Goal: Navigation & Orientation: Find specific page/section

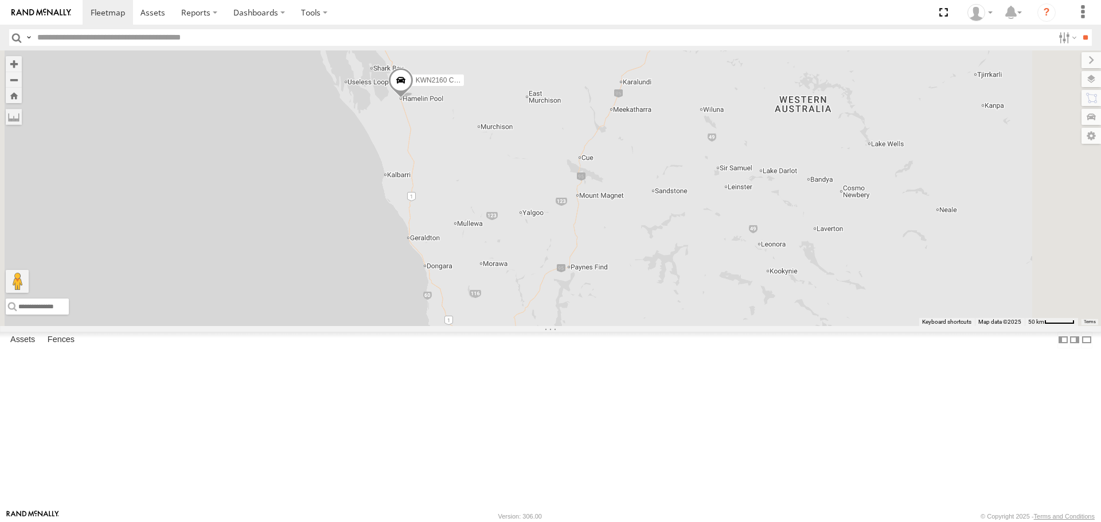
drag, startPoint x: 600, startPoint y: 386, endPoint x: 522, endPoint y: 509, distance: 146.2
click at [522, 326] on div "KWN2160 Coor.Project 88 2" at bounding box center [550, 187] width 1101 height 275
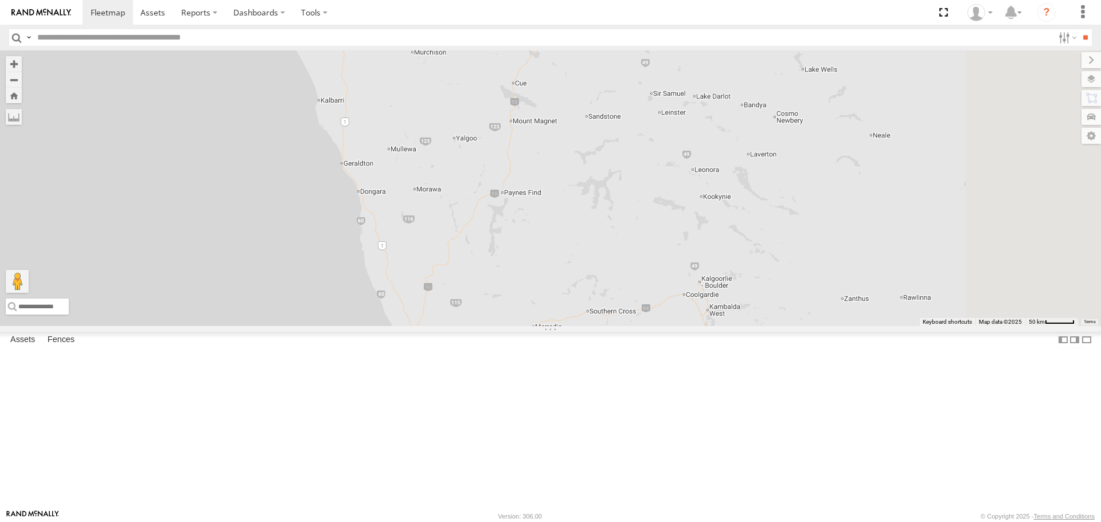
drag, startPoint x: 507, startPoint y: 248, endPoint x: 438, endPoint y: 153, distance: 117.8
click at [438, 158] on div "KWN2160 Coor.Project 88 2" at bounding box center [550, 187] width 1101 height 275
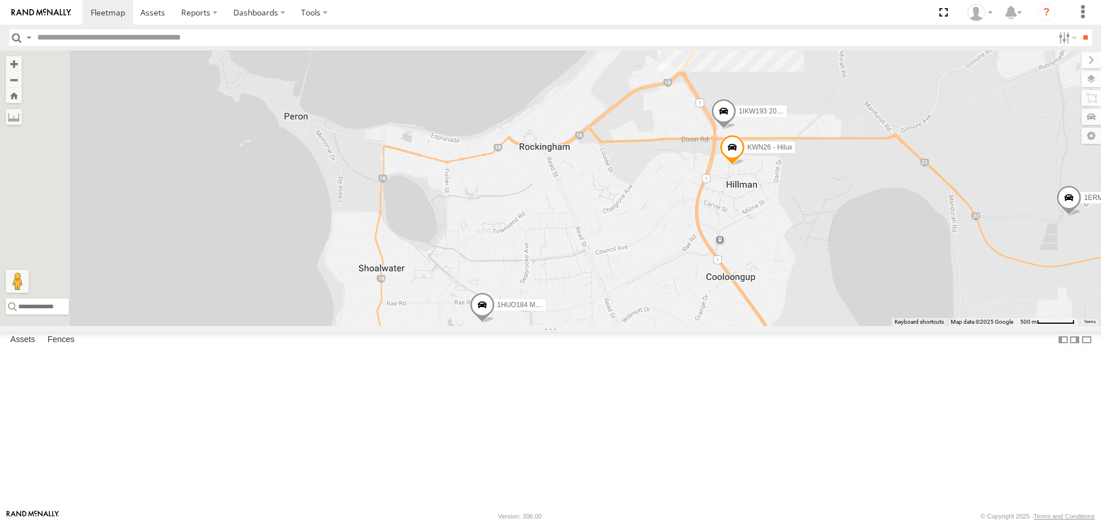
drag, startPoint x: 837, startPoint y: 329, endPoint x: 883, endPoint y: 329, distance: 45.9
click at [883, 326] on div "KWN2160 Coor.Project 1HSS259 Coor.Enviro Plan & Develop 1HAR956 Coor. Stat. Pla…" at bounding box center [550, 187] width 1101 height 275
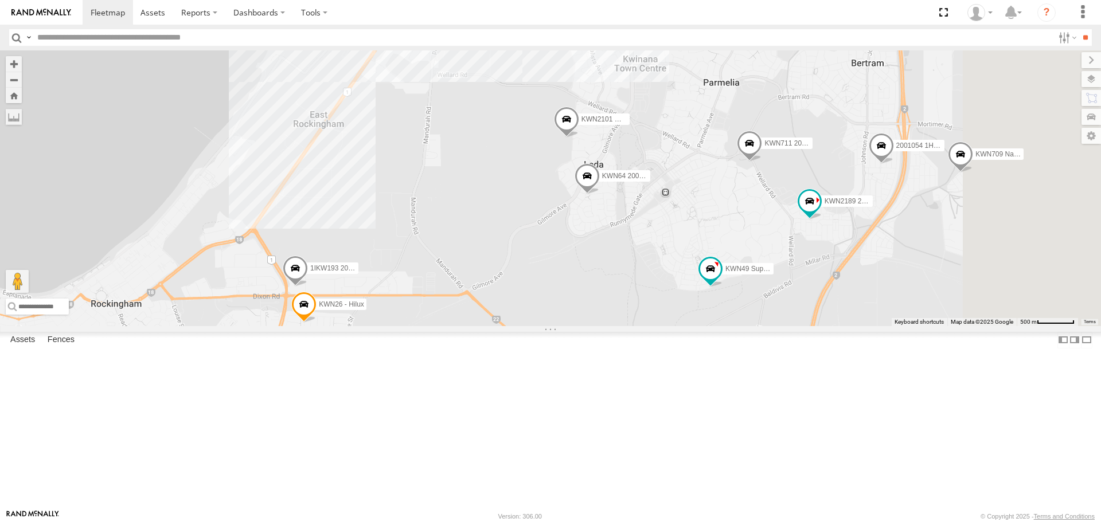
drag, startPoint x: 866, startPoint y: 337, endPoint x: 438, endPoint y: 494, distance: 456.1
click at [438, 326] on div "KWN2160 Coor.Project 1HSS259 Coor.Enviro Plan & Develop 1HAR956 Coor. Stat. Pla…" at bounding box center [550, 187] width 1101 height 275
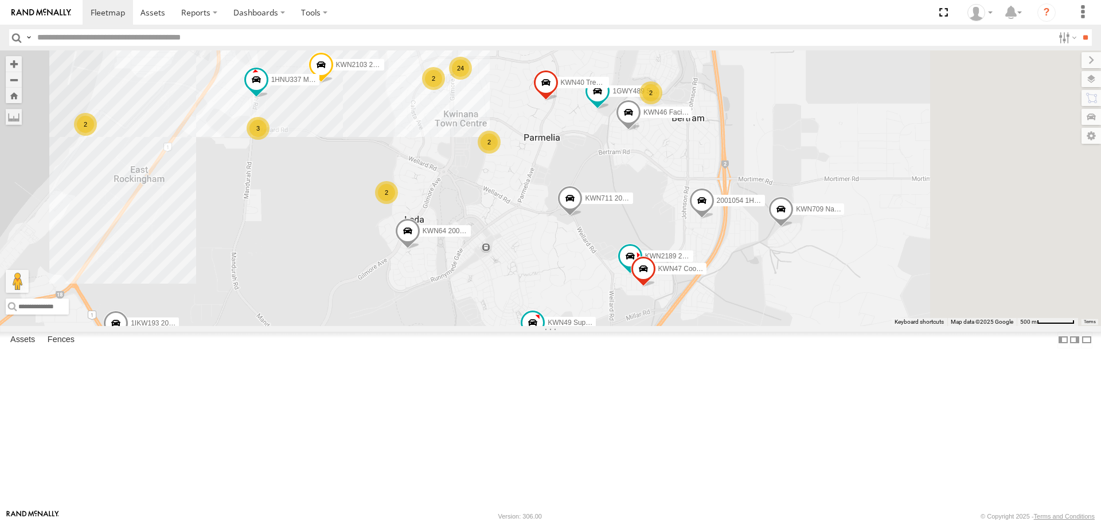
drag, startPoint x: 565, startPoint y: 374, endPoint x: 341, endPoint y: 434, distance: 232.6
click at [341, 326] on div "KWN2160 Coor.Project 1HSS259 Coor.Enviro Plan & Develop 1HAR956 Coor. Stat. Pla…" at bounding box center [550, 187] width 1101 height 275
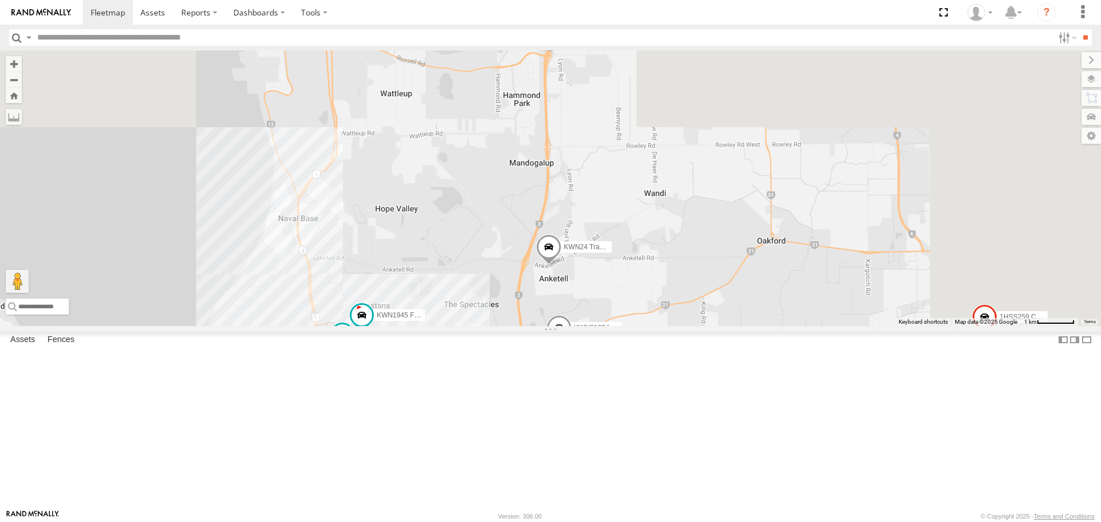
drag, startPoint x: 831, startPoint y: 248, endPoint x: 620, endPoint y: 539, distance: 359.9
click at [620, 522] on html at bounding box center [550, 261] width 1101 height 522
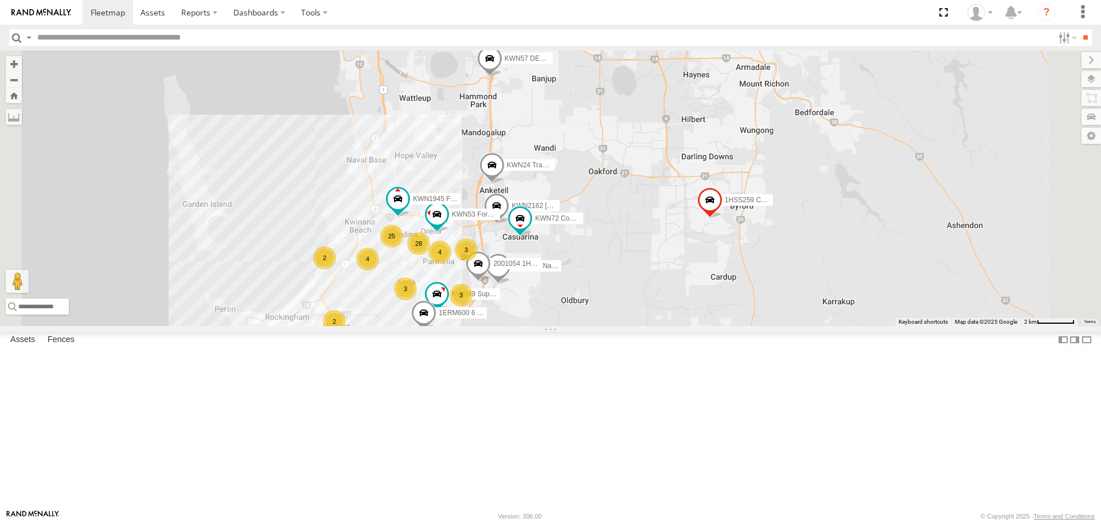
drag, startPoint x: 626, startPoint y: 467, endPoint x: 701, endPoint y: 319, distance: 165.1
click at [701, 319] on div "KWN2160 Coor.Project 1HSS259 Coor.Enviro Plan & Develop 1HAR956 Coor. Stat. Pla…" at bounding box center [550, 187] width 1101 height 275
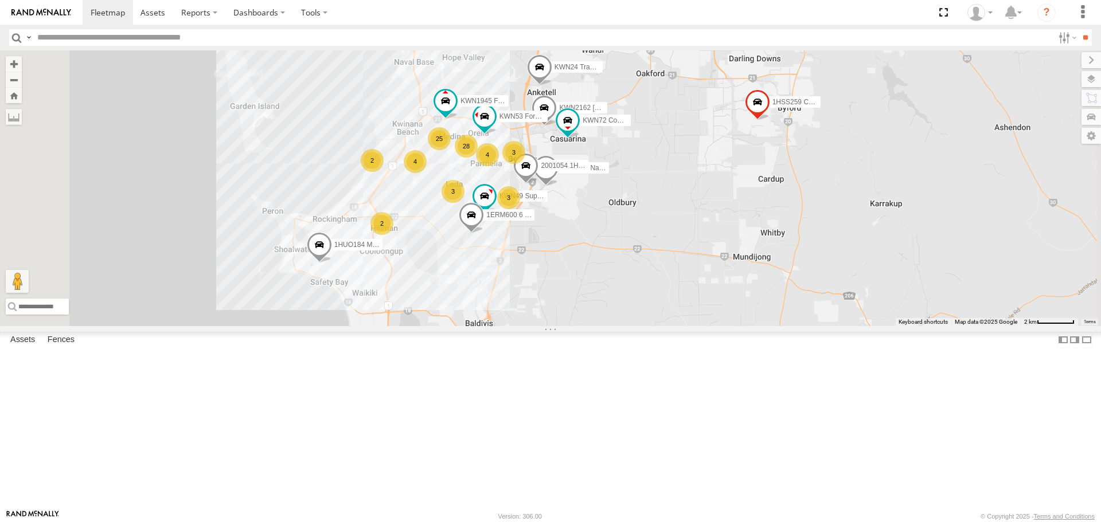
click at [332, 263] on span at bounding box center [319, 247] width 25 height 31
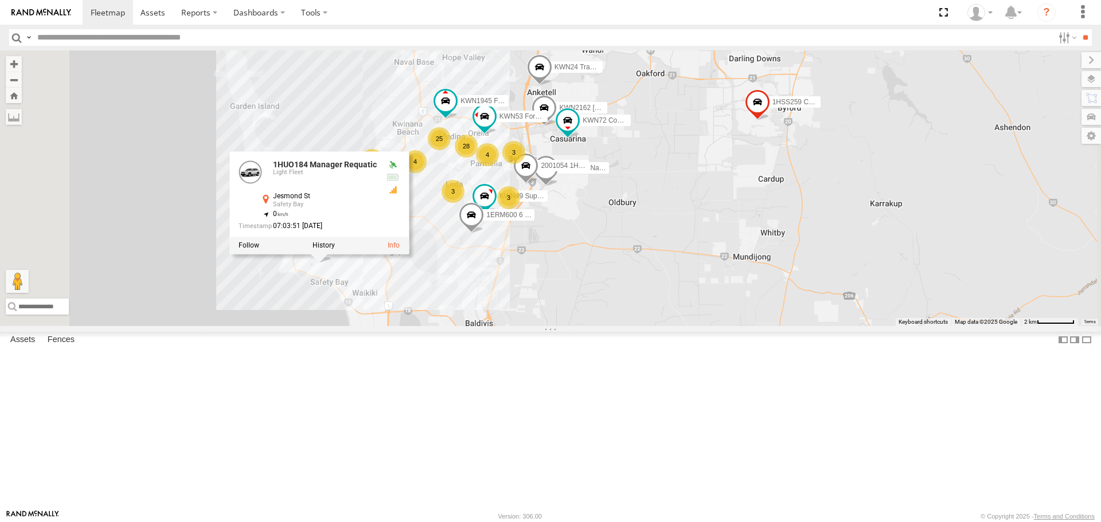
click at [482, 326] on div "KWN2160 Coor.Project 1HSS259 Coor.Enviro Plan & Develop 1HAR956 Coor. Stat. Pla…" at bounding box center [550, 187] width 1101 height 275
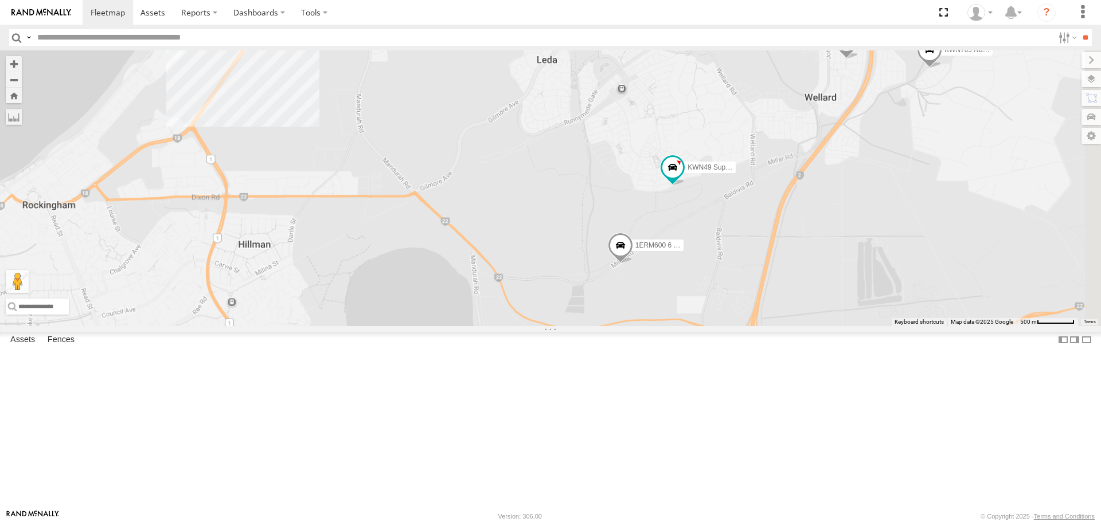
drag, startPoint x: 770, startPoint y: 319, endPoint x: 395, endPoint y: 456, distance: 399.7
click at [395, 326] on div "KWN2160 Coor.Project 1HSS259 Coor.Enviro Plan & Develop 1HAR956 Coor. Stat. Pla…" at bounding box center [550, 187] width 1101 height 275
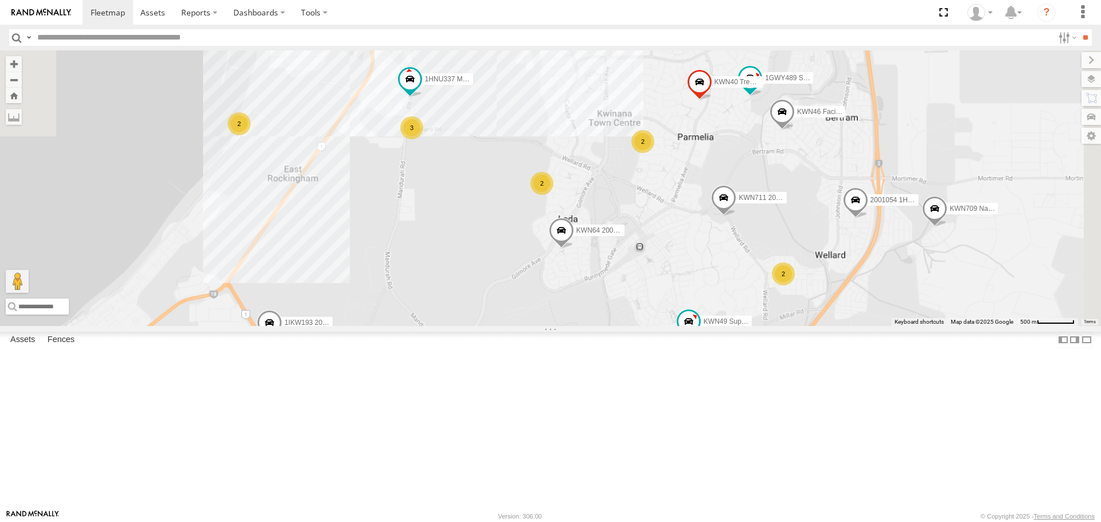
drag, startPoint x: 618, startPoint y: 367, endPoint x: 664, endPoint y: 468, distance: 110.8
click at [664, 326] on div "KWN2160 Coor.Project 1HSS259 Coor.Enviro Plan & Develop 1HAR956 Coor. Stat. Pla…" at bounding box center [550, 187] width 1101 height 275
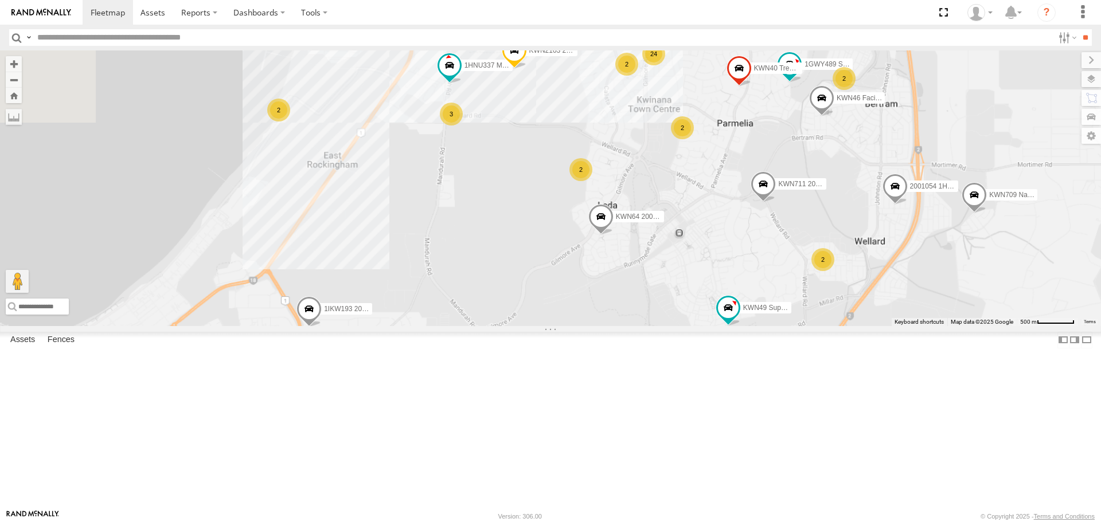
click at [322, 328] on span at bounding box center [308, 312] width 25 height 31
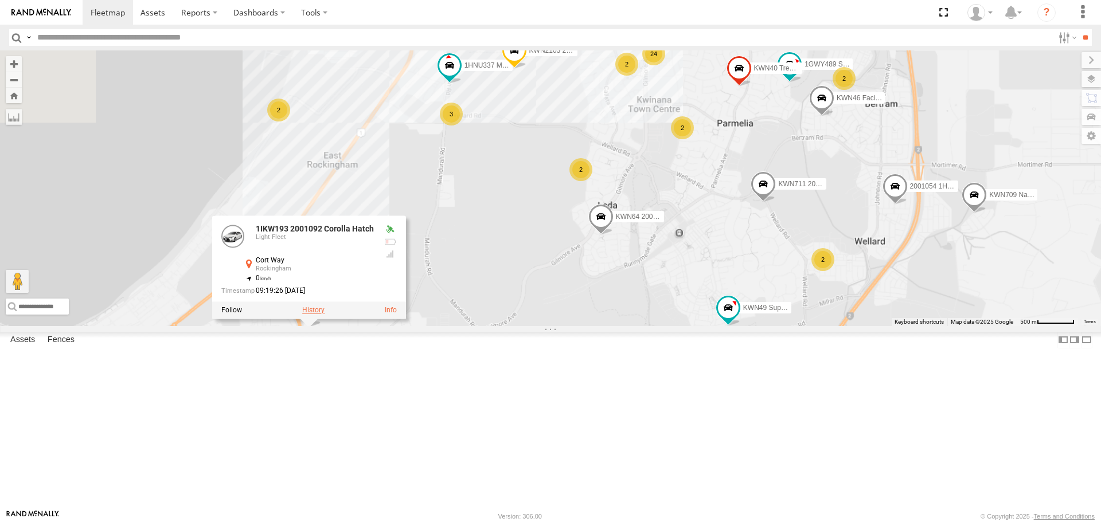
click at [324, 315] on label at bounding box center [313, 311] width 22 height 8
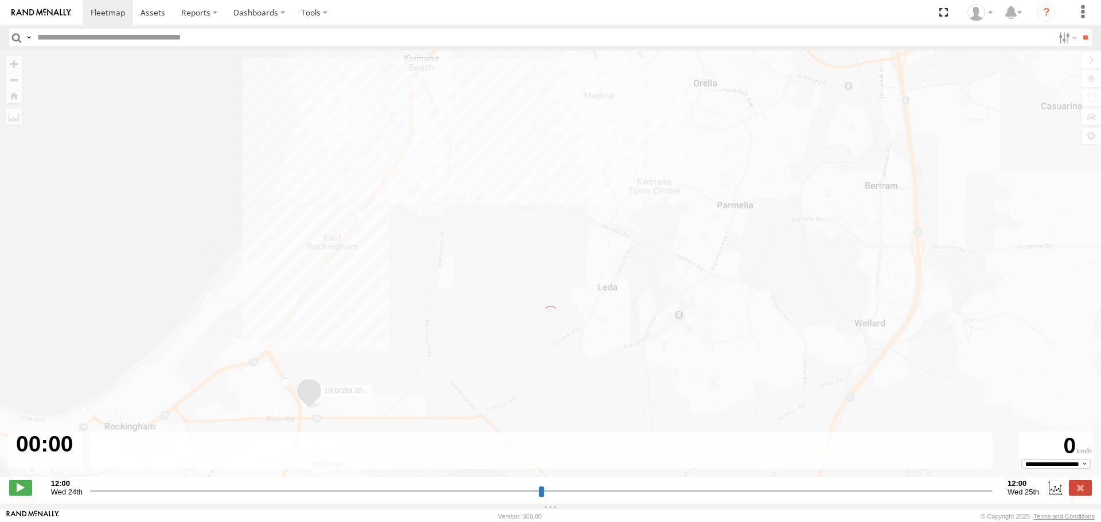
type input "**********"
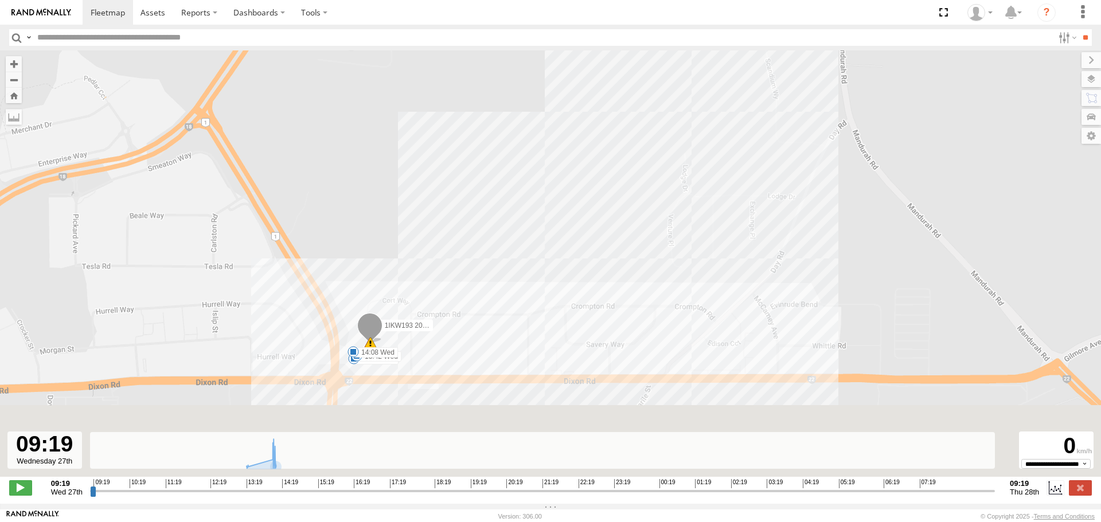
drag, startPoint x: 523, startPoint y: 337, endPoint x: 551, endPoint y: 255, distance: 85.9
click at [551, 255] on div "1IKW193 2001092 Corolla Hatch 13:22 Wed 13:42 Wed 14:08 Wed 134 12" at bounding box center [550, 269] width 1101 height 439
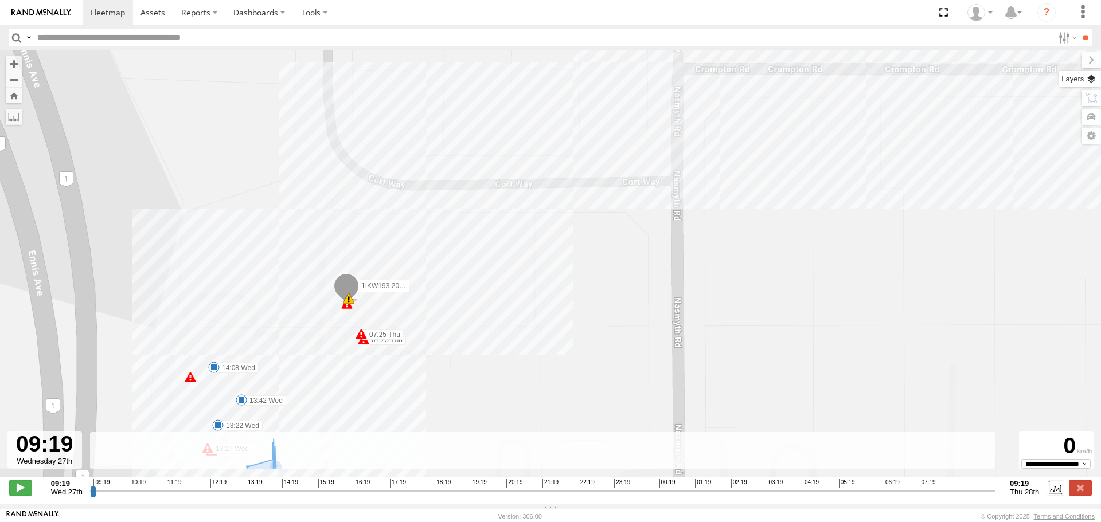
click at [1094, 78] on label at bounding box center [1080, 79] width 42 height 16
click at [0, 0] on label at bounding box center [0, 0] width 0 height 0
click at [0, 0] on span "Satellite" at bounding box center [0, 0] width 0 height 0
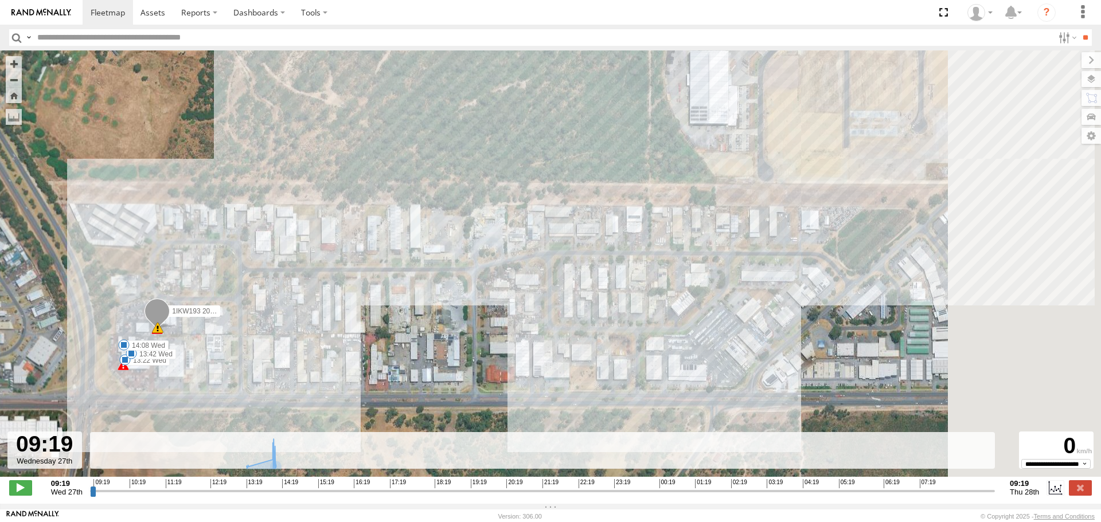
drag, startPoint x: 808, startPoint y: 382, endPoint x: 18, endPoint y: 333, distance: 791.6
click at [68, 343] on div "1IKW193 2001092 Corolla Hatch 13:22 Wed 13:42 Wed 14:08 Wed 93 41 12" at bounding box center [550, 269] width 1101 height 439
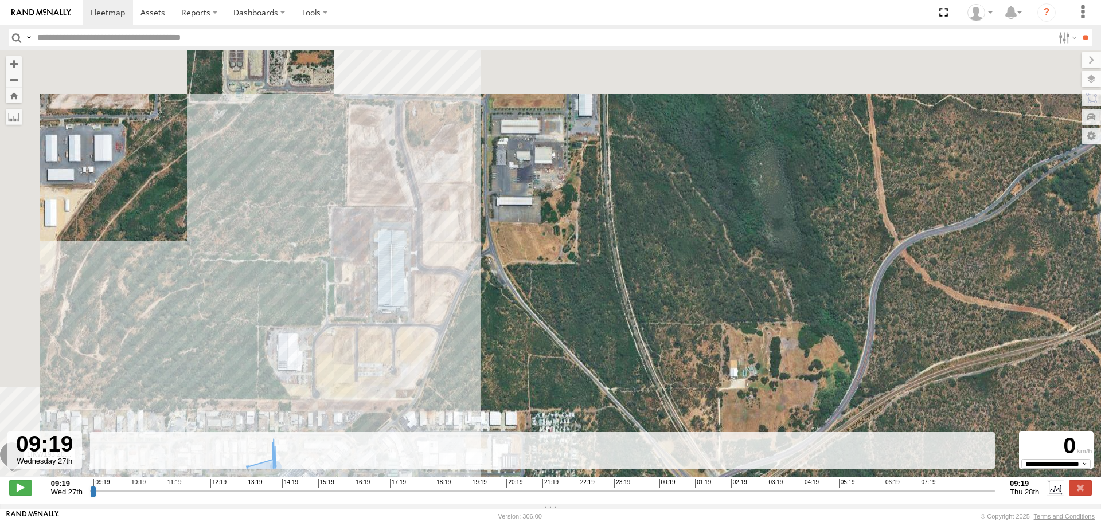
drag, startPoint x: 418, startPoint y: 232, endPoint x: 531, endPoint y: 339, distance: 155.7
click at [531, 339] on div "1IKW193 2001092 Corolla Hatch 13:22 Wed 13:42 Wed 14:08 Wed" at bounding box center [550, 269] width 1101 height 439
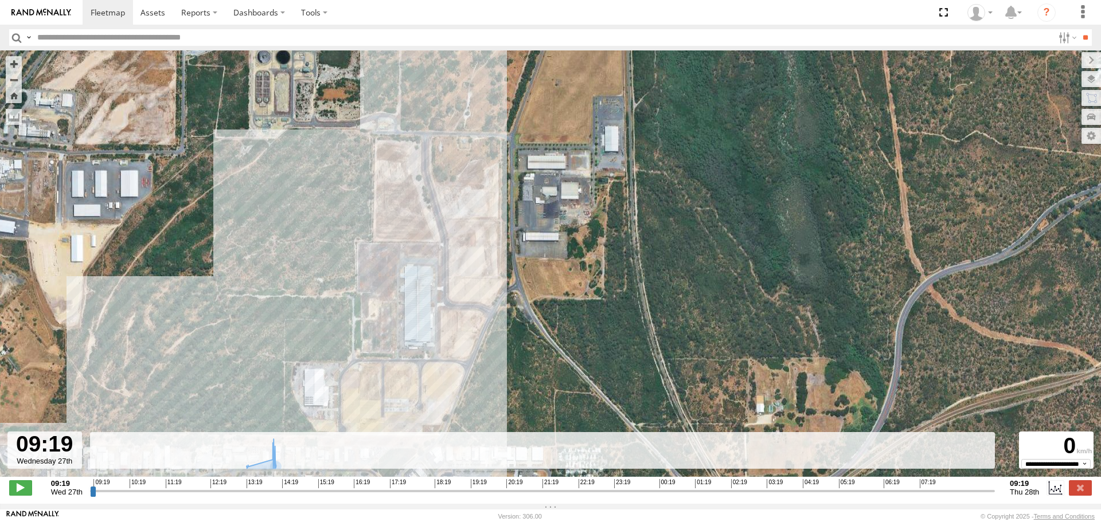
click at [10, 37] on input "button" at bounding box center [16, 37] width 15 height 17
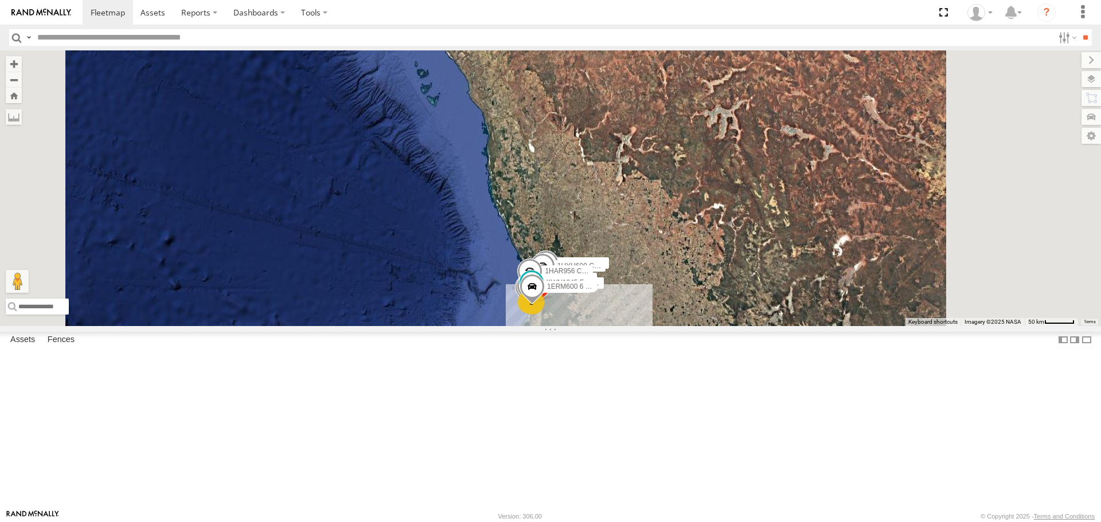
drag, startPoint x: 671, startPoint y: 202, endPoint x: 643, endPoint y: 132, distance: 75.4
click at [655, 147] on div "23 2 KWN40 Tree Officer 24 KWN2161 Workshop 3 2 KWN49 Super.Retic KWN2130 2 KWN…" at bounding box center [550, 187] width 1101 height 275
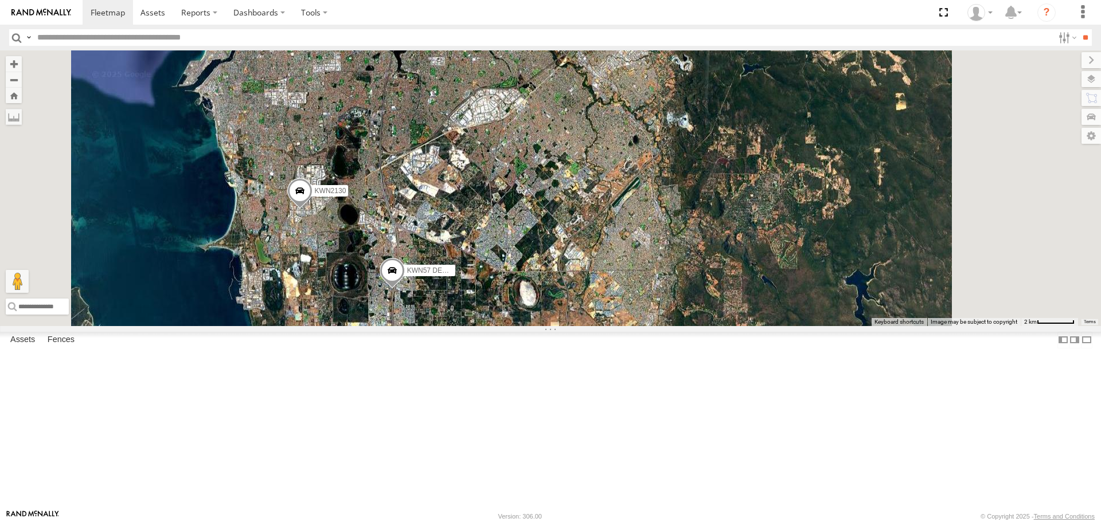
drag, startPoint x: 675, startPoint y: 350, endPoint x: 640, endPoint y: 163, distance: 189.6
click at [641, 169] on div "KWN40 Tree Officer KWN2161 Workshop KWN49 Super.Retic KWN2130 KWN1945 Flocon 1H…" at bounding box center [550, 187] width 1101 height 275
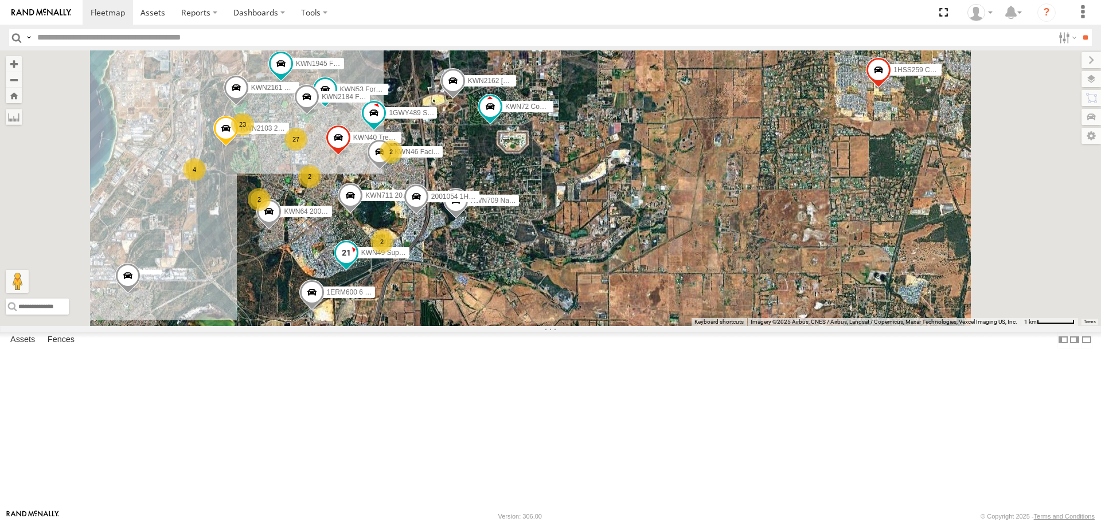
click at [357, 263] on span at bounding box center [346, 252] width 21 height 21
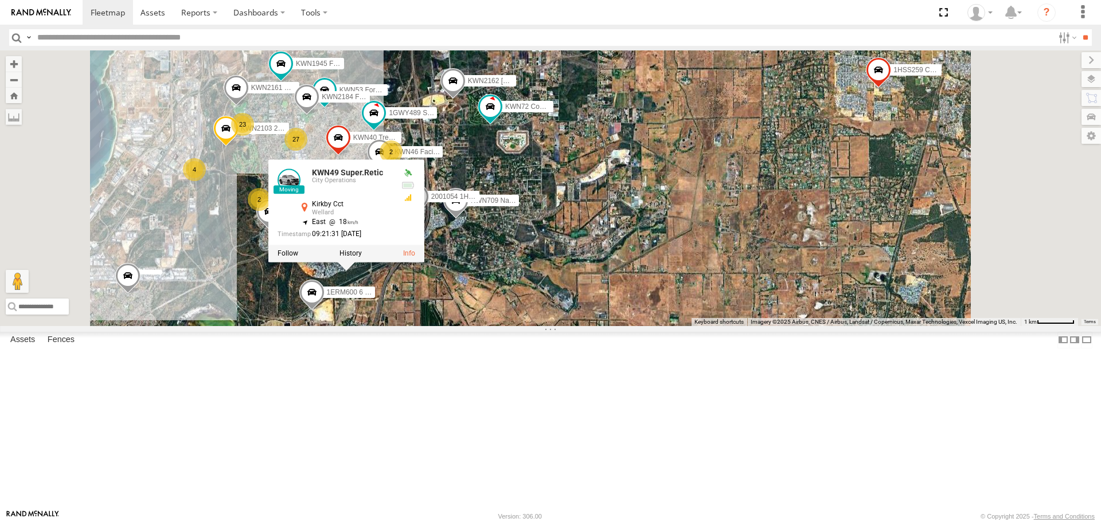
click at [518, 326] on div "KWN49 Super.Retic KWN2130 KWN1945 Flocon 1HSS259 Coor.Enviro Plan & Develop 1HU…" at bounding box center [550, 187] width 1101 height 275
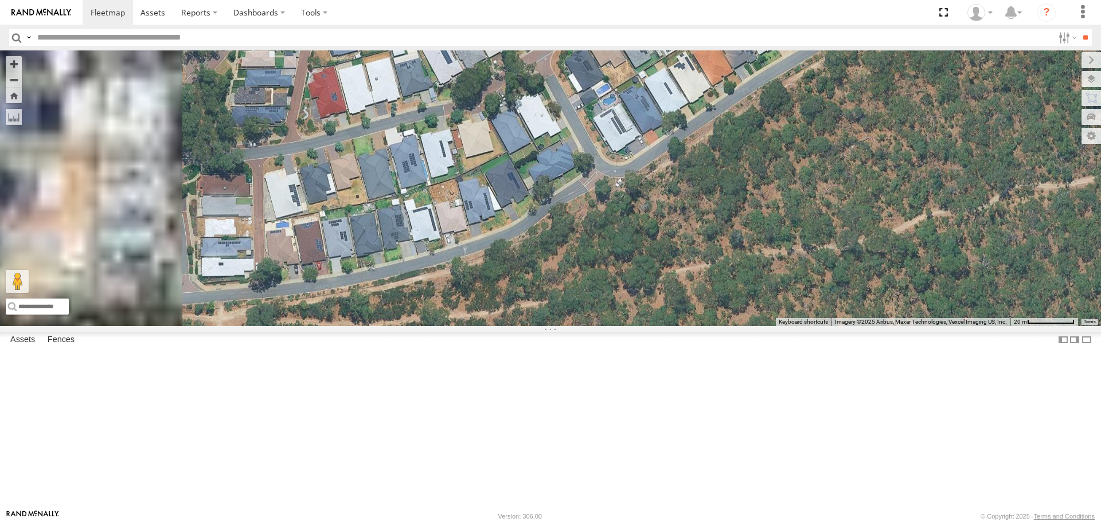
drag, startPoint x: 486, startPoint y: 388, endPoint x: 714, endPoint y: 358, distance: 230.7
click at [714, 326] on div "KWN49 Super.Retic KWN2130 KWN1945 Flocon 1HSS259 Coor.Enviro Plan & Develop 1HU…" at bounding box center [550, 187] width 1101 height 275
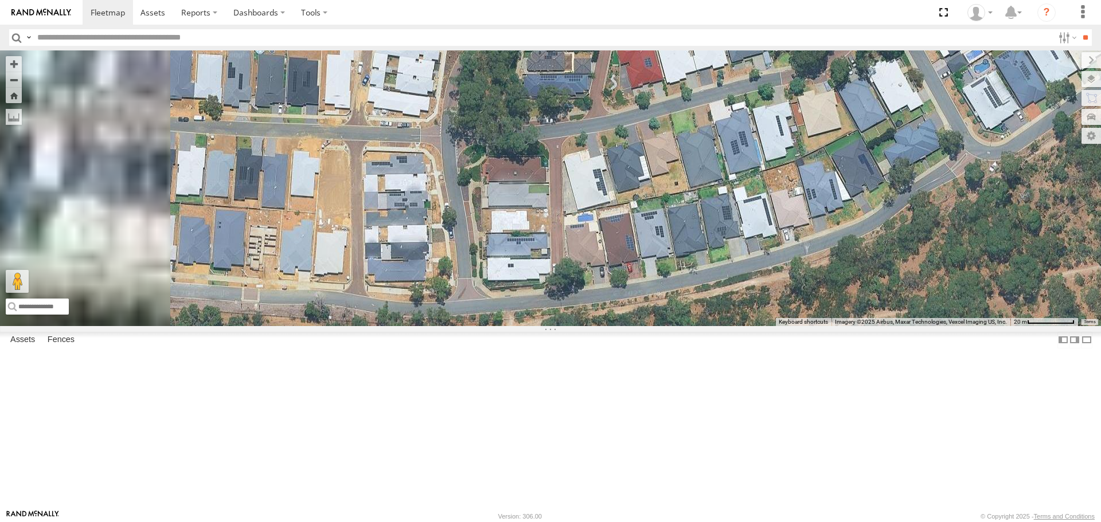
drag, startPoint x: 439, startPoint y: 373, endPoint x: 776, endPoint y: 361, distance: 337.3
click at [776, 326] on div "KWN49 Super.Retic KWN2130 KWN1945 Flocon 1HSS259 Coor.Enviro Plan & Develop 1HU…" at bounding box center [550, 187] width 1101 height 275
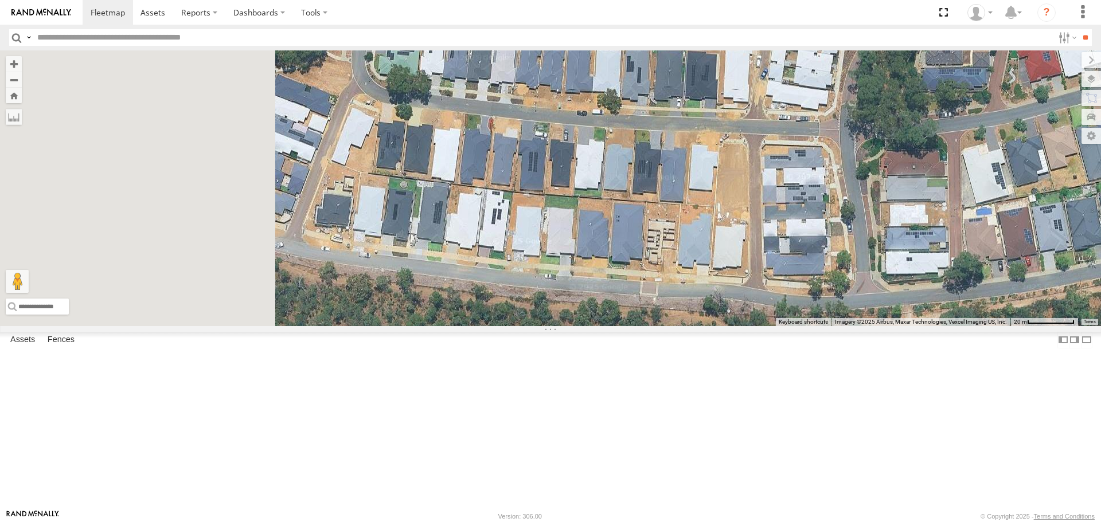
drag, startPoint x: 603, startPoint y: 358, endPoint x: 903, endPoint y: 352, distance: 300.5
click at [903, 326] on div "KWN49 Super.Retic KWN2130 KWN1945 Flocon 1HSS259 Coor.Enviro Plan & Develop 1HU…" at bounding box center [550, 187] width 1101 height 275
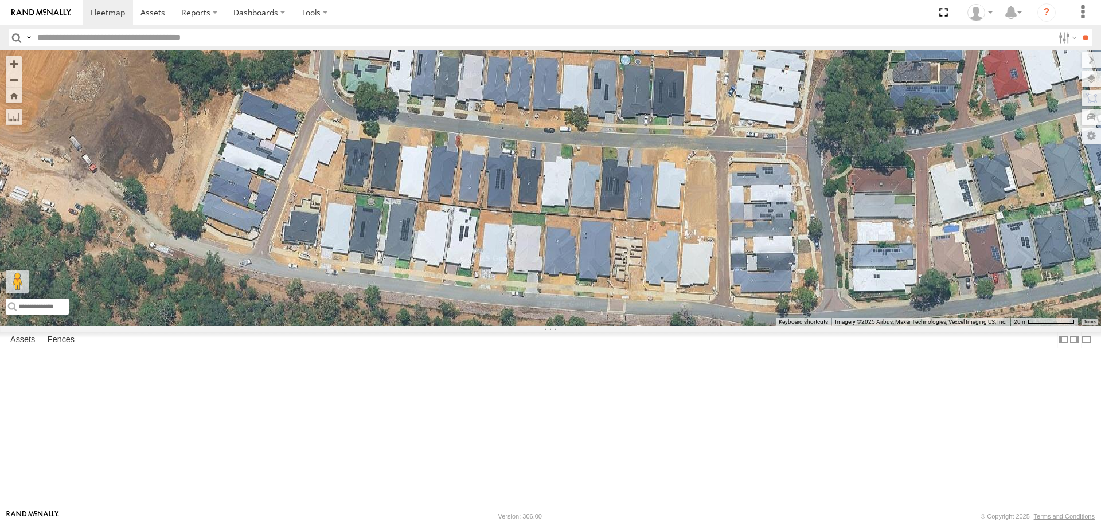
drag, startPoint x: 605, startPoint y: 338, endPoint x: 518, endPoint y: 351, distance: 88.2
click at [518, 326] on div "KWN49 Super.Retic KWN2130 KWN1945 Flocon 1HSS259 Coor.Enviro Plan & Develop 1HU…" at bounding box center [550, 187] width 1101 height 275
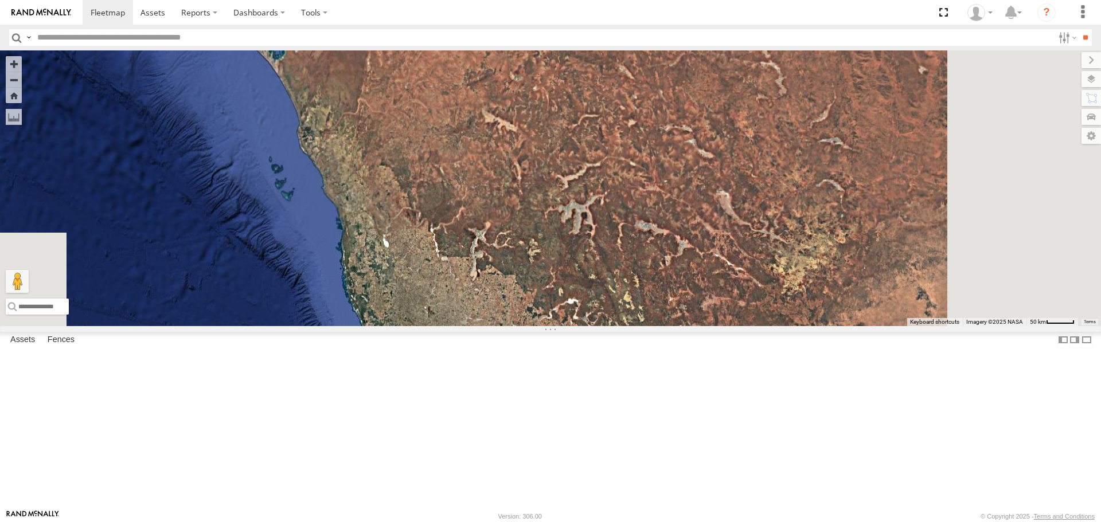
drag, startPoint x: 654, startPoint y: 438, endPoint x: 542, endPoint y: 163, distance: 296.7
click at [542, 163] on div "KWN2160 Coor.Project" at bounding box center [550, 187] width 1101 height 275
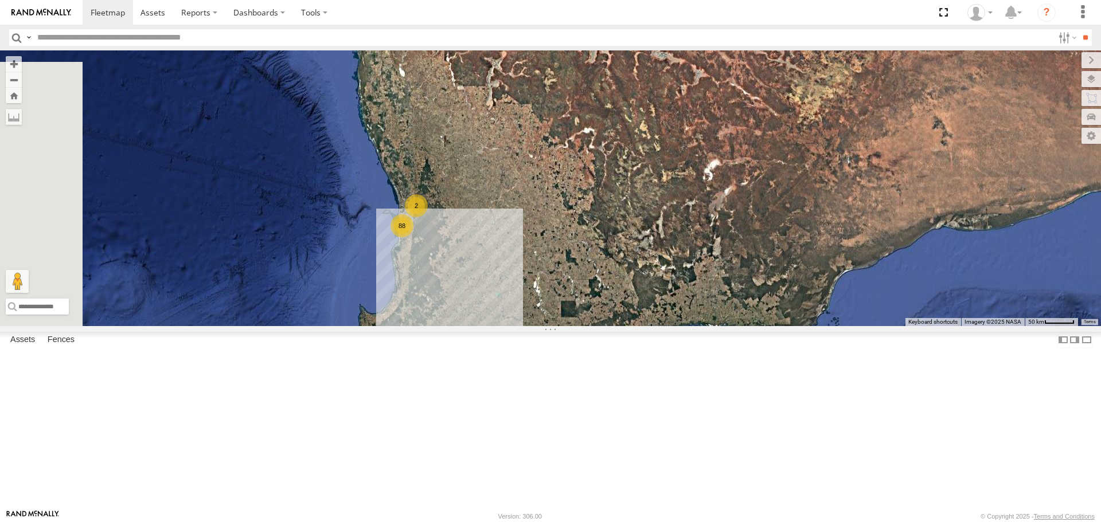
drag, startPoint x: 584, startPoint y: 426, endPoint x: 601, endPoint y: 264, distance: 163.1
click at [601, 264] on div "KWN2160 Coor.Project 88 2" at bounding box center [550, 187] width 1101 height 275
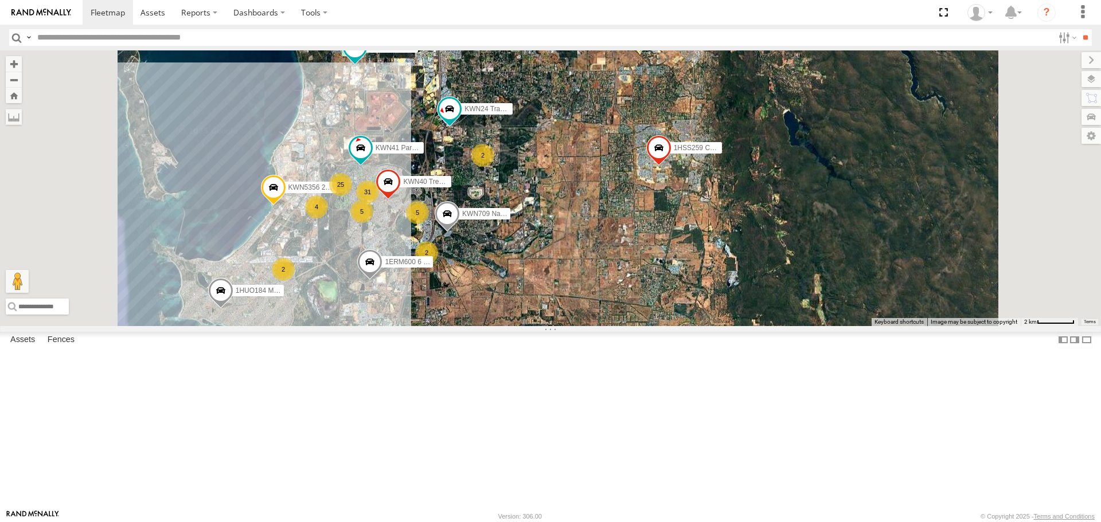
click at [365, 58] on span at bounding box center [355, 47] width 21 height 21
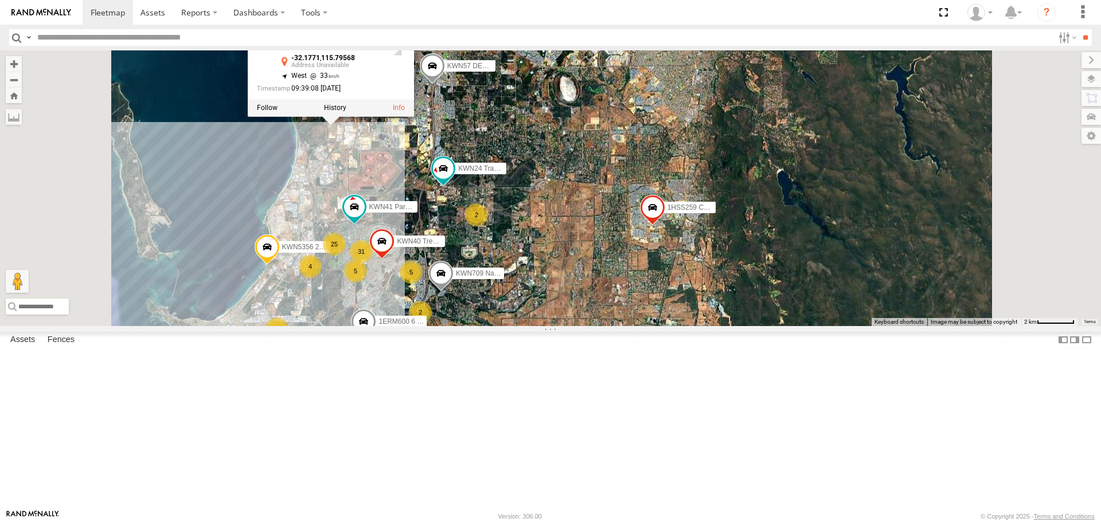
drag, startPoint x: 504, startPoint y: 178, endPoint x: 498, endPoint y: 240, distance: 62.8
click at [498, 240] on div "KWN2160 Coor.Project KWN2130 1HSS259 Coor.Enviro Plan & Develop 1GWY489 Signage…" at bounding box center [550, 187] width 1101 height 275
click at [500, 241] on div "KWN2160 Coor.Project KWN2130 1HSS259 Coor.Enviro Plan & Develop 1GWY489 Signage…" at bounding box center [550, 187] width 1101 height 275
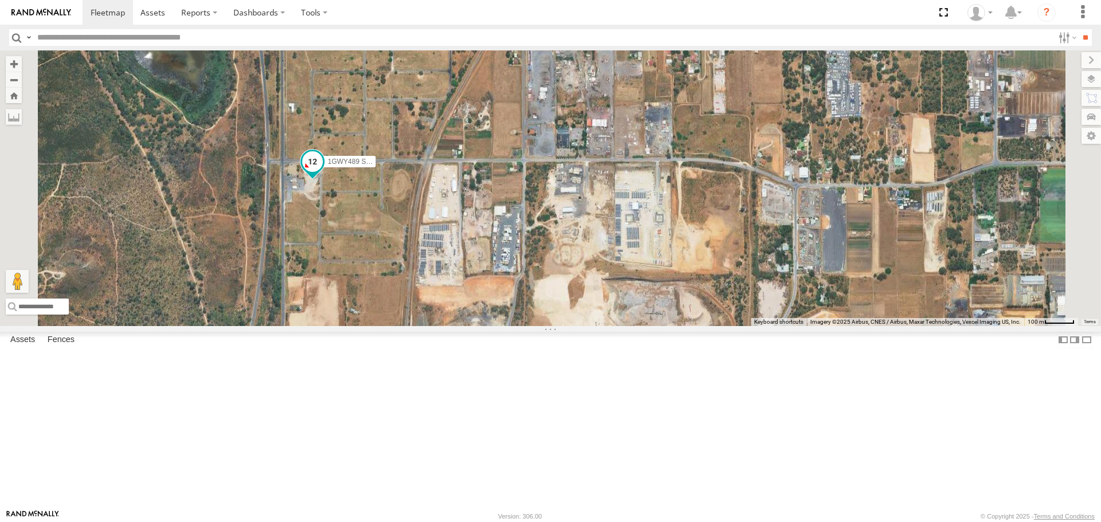
click at [323, 172] on span at bounding box center [312, 161] width 21 height 21
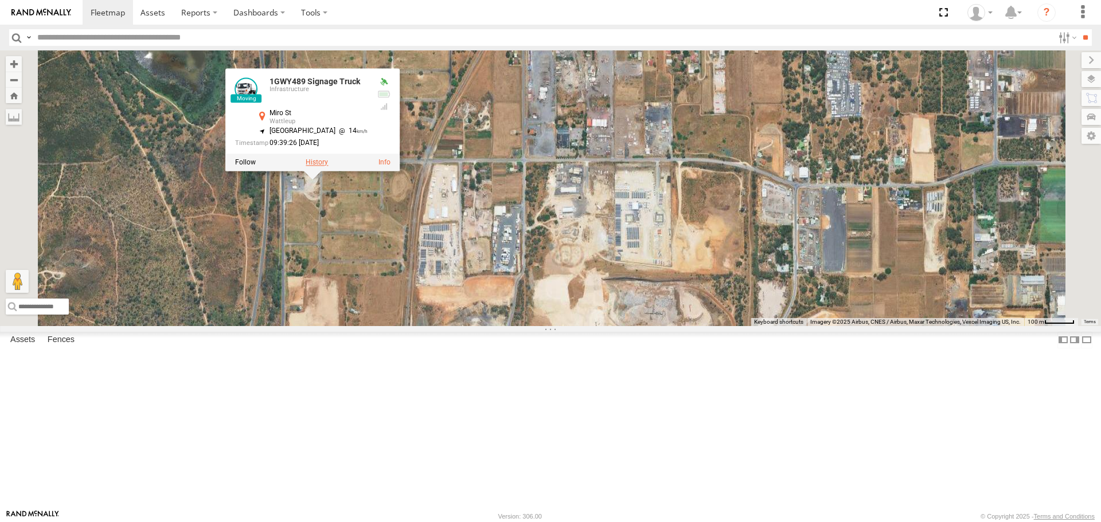
click at [328, 167] on label at bounding box center [317, 163] width 22 height 8
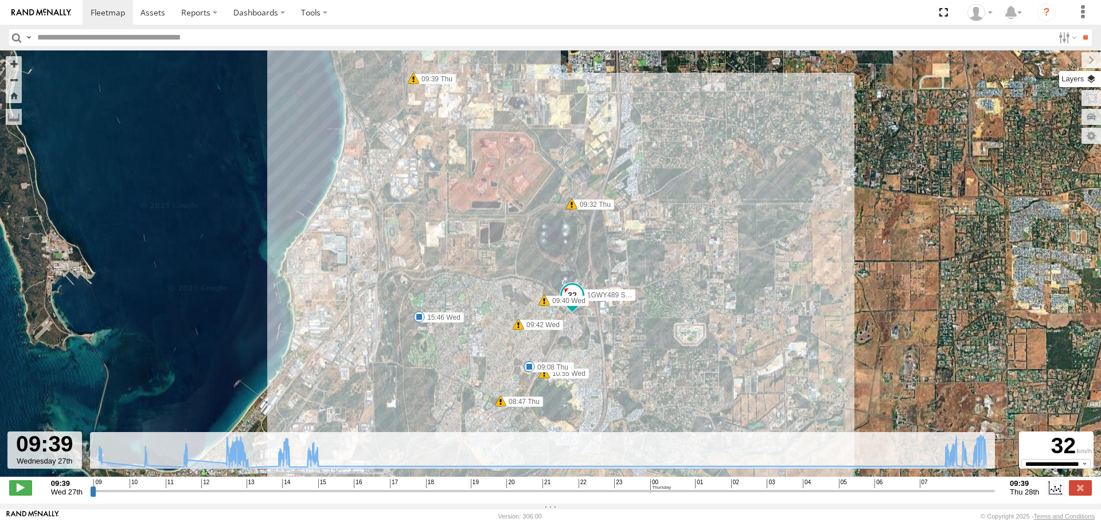
click at [1088, 87] on label at bounding box center [1080, 79] width 42 height 16
click at [0, 0] on label at bounding box center [0, 0] width 0 height 0
click at [0, 0] on span "Default" at bounding box center [0, 0] width 0 height 0
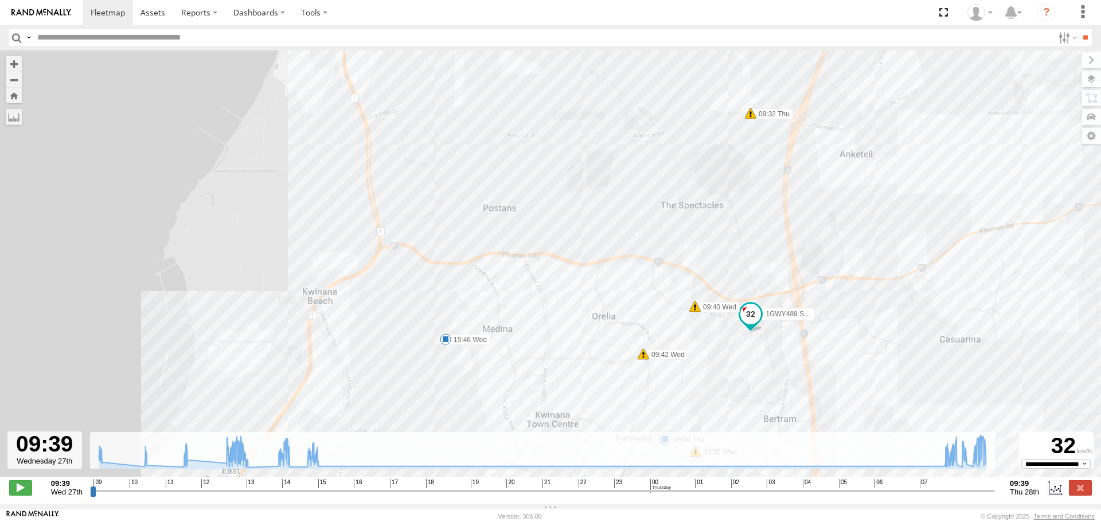
drag, startPoint x: 492, startPoint y: 310, endPoint x: 540, endPoint y: 93, distance: 221.4
click at [540, 93] on div "1GWY489 Signage Truck 09:40 Wed 09:42 Wed 09:46 Wed 10:55 Wed 12:03 Wed 15:46 W…" at bounding box center [550, 269] width 1101 height 439
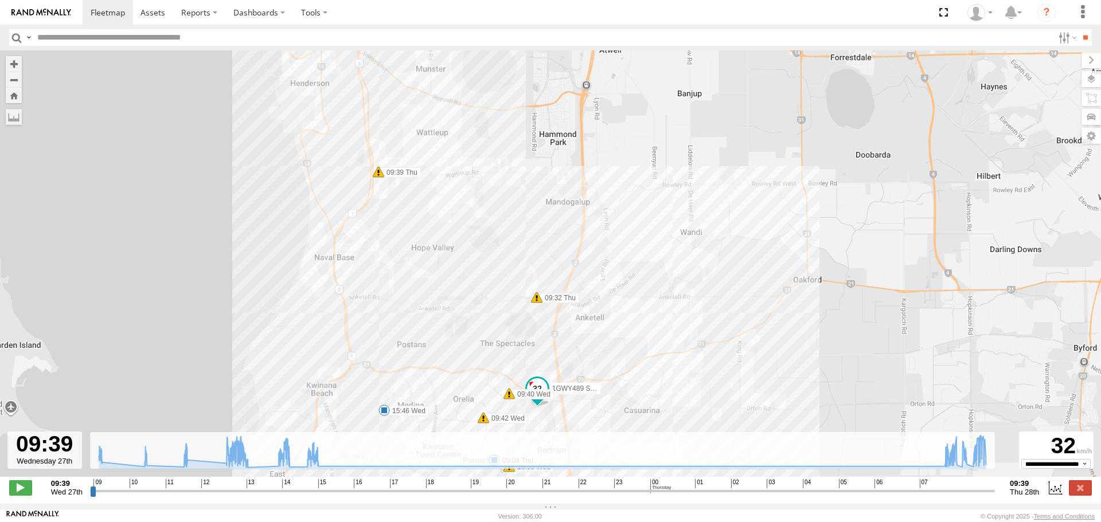
drag, startPoint x: 426, startPoint y: 139, endPoint x: 393, endPoint y: 261, distance: 126.4
click at [393, 261] on div "1GWY489 Signage Truck 09:40 Wed 09:42 Wed 09:46 Wed 10:55 Wed 12:03 Wed 15:46 W…" at bounding box center [550, 269] width 1101 height 439
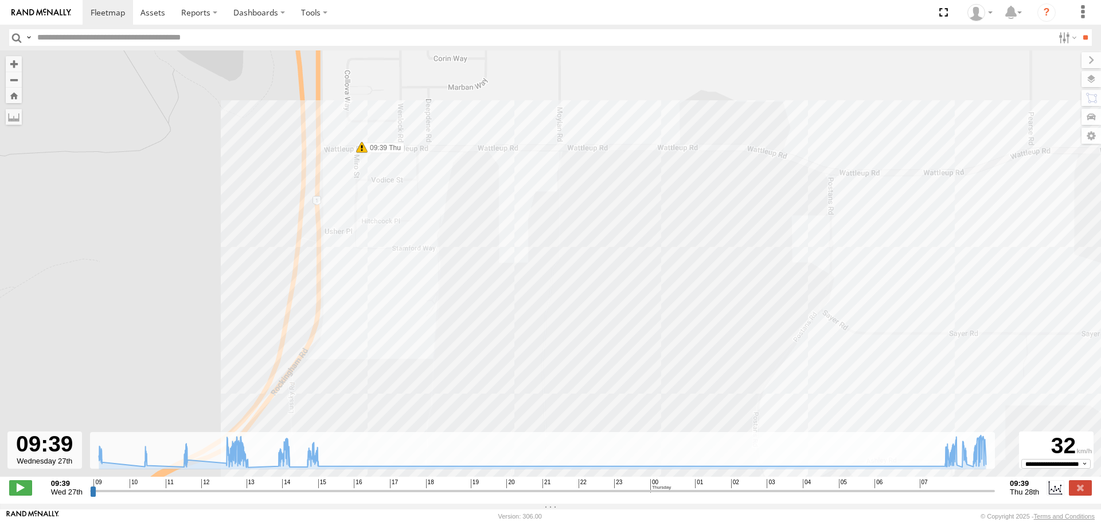
click at [13, 40] on input "button" at bounding box center [16, 37] width 15 height 17
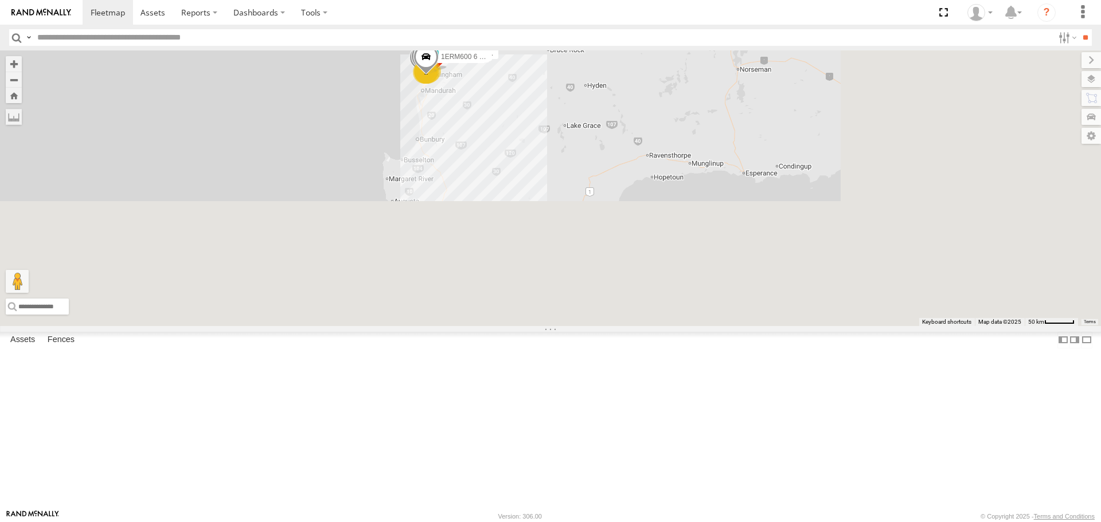
drag, startPoint x: 529, startPoint y: 246, endPoint x: 441, endPoint y: 77, distance: 190.8
click at [441, 77] on div "19 KWN5356 2001086 Camera Trailer Rangers KWN40 Tree Officer 18 KWN720 Facility…" at bounding box center [550, 187] width 1101 height 275
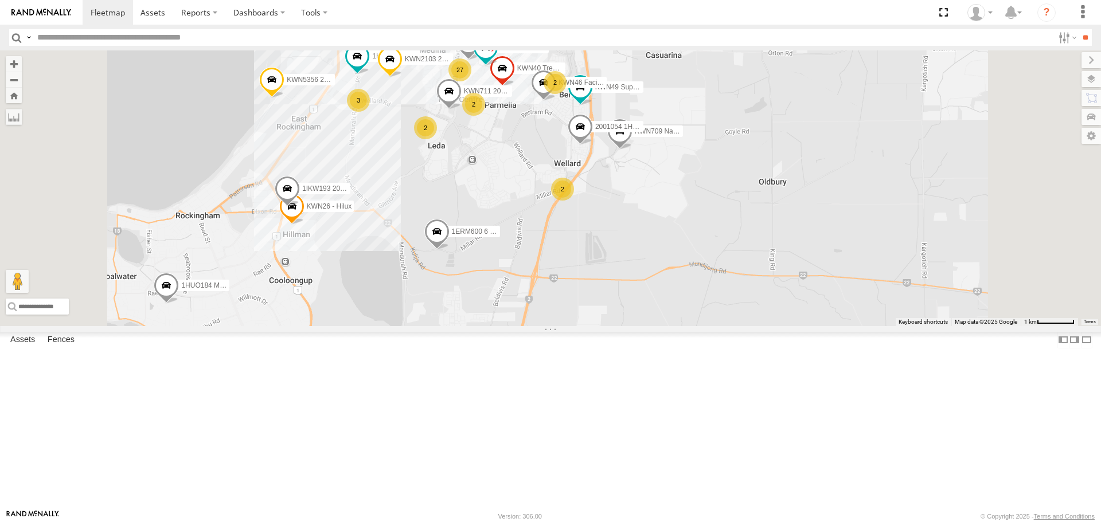
drag, startPoint x: 547, startPoint y: 242, endPoint x: 529, endPoint y: 364, distance: 123.4
click at [529, 326] on div "KWN5356 2001086 Camera Trailer Rangers KWN40 Tree Officer KWN2161 Workshop KWN4…" at bounding box center [550, 187] width 1101 height 275
click at [300, 207] on span at bounding box center [287, 191] width 25 height 31
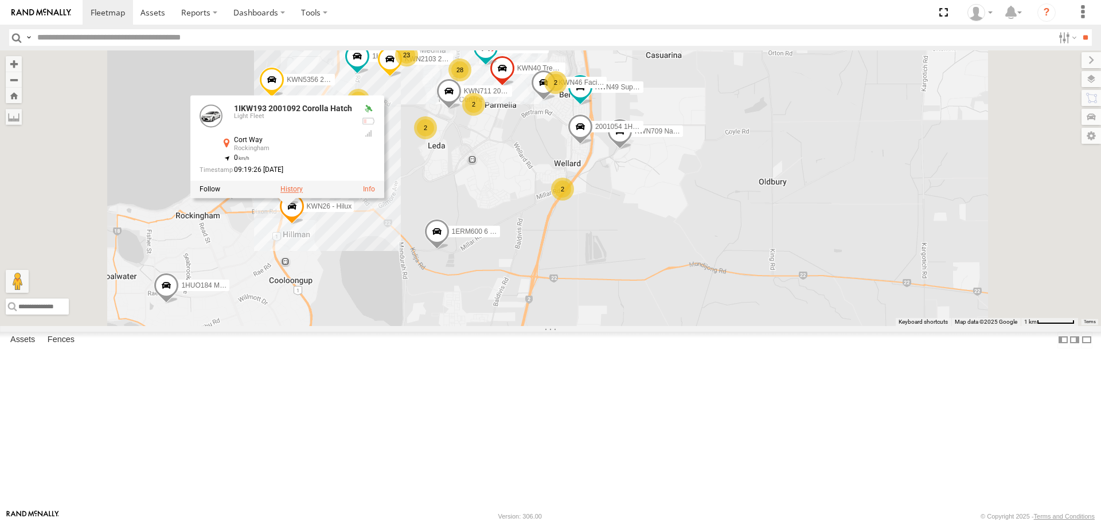
click at [303, 194] on label at bounding box center [291, 190] width 22 height 8
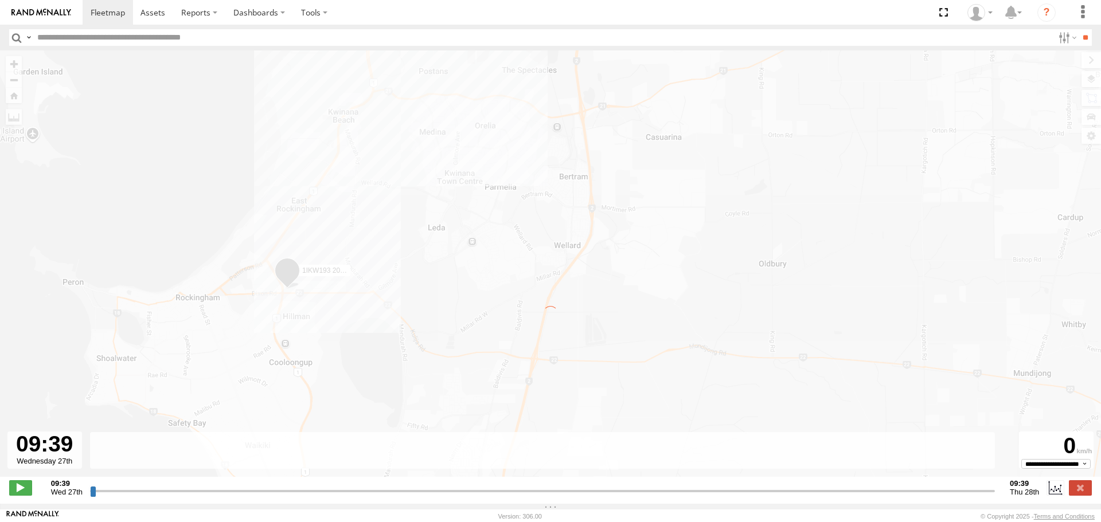
type input "**********"
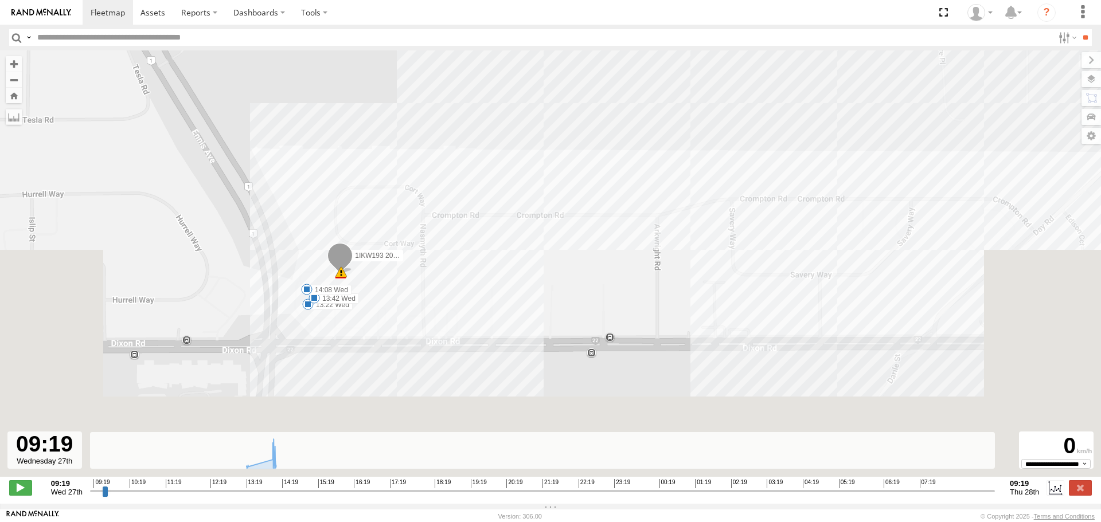
drag, startPoint x: 378, startPoint y: 334, endPoint x: 370, endPoint y: 89, distance: 244.9
click at [370, 89] on div "1IKW193 2001092 Corolla Hatch 13:22 Wed 13:42 Wed 14:08 Wed 92 12" at bounding box center [550, 269] width 1101 height 439
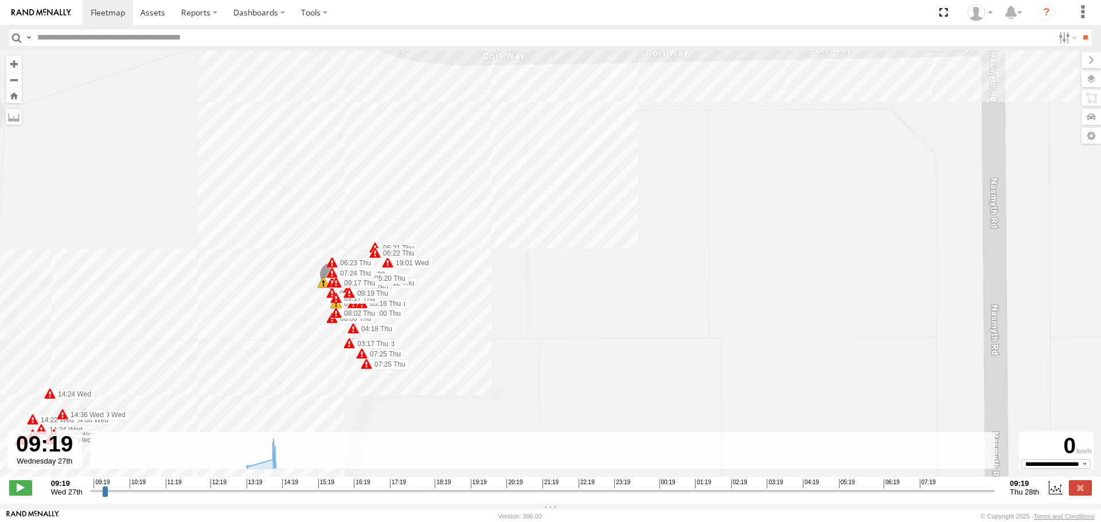
click at [348, 292] on span at bounding box center [348, 292] width 11 height 11
click at [363, 356] on span at bounding box center [361, 353] width 11 height 11
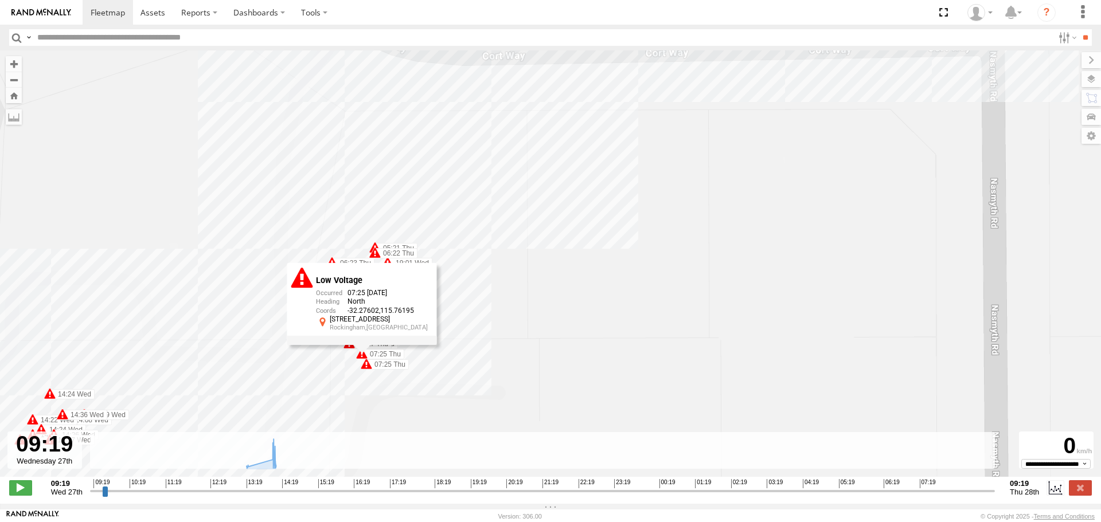
click at [369, 369] on span at bounding box center [366, 363] width 11 height 11
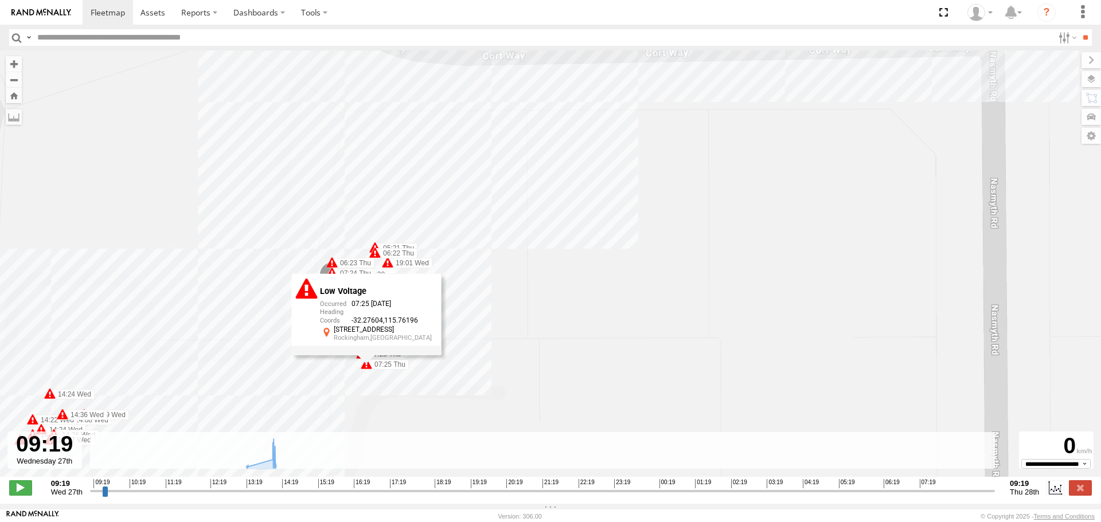
click at [385, 273] on span "1IKW193 2001092 Corolla Hatch" at bounding box center [397, 275] width 100 height 8
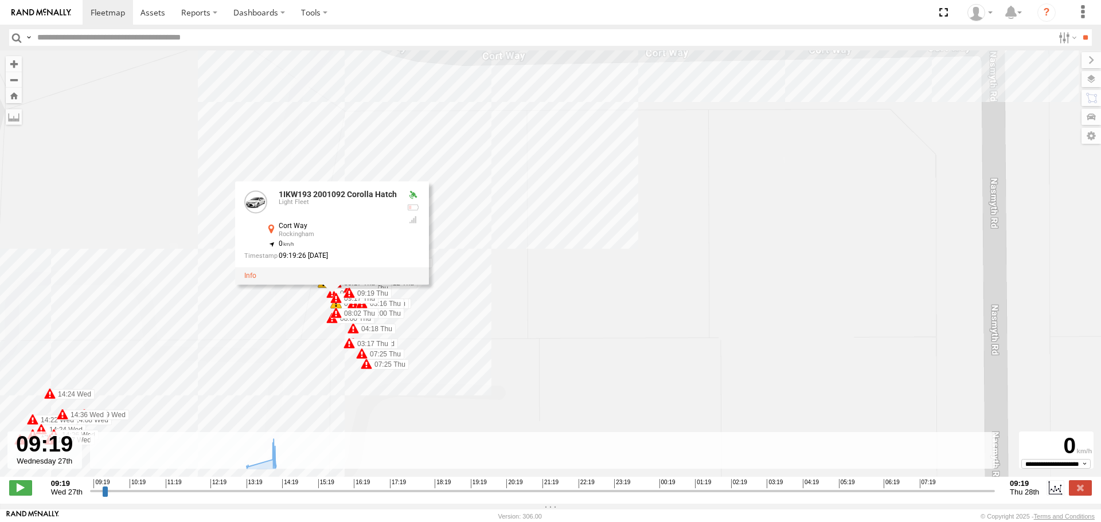
click at [335, 319] on span at bounding box center [335, 312] width 11 height 11
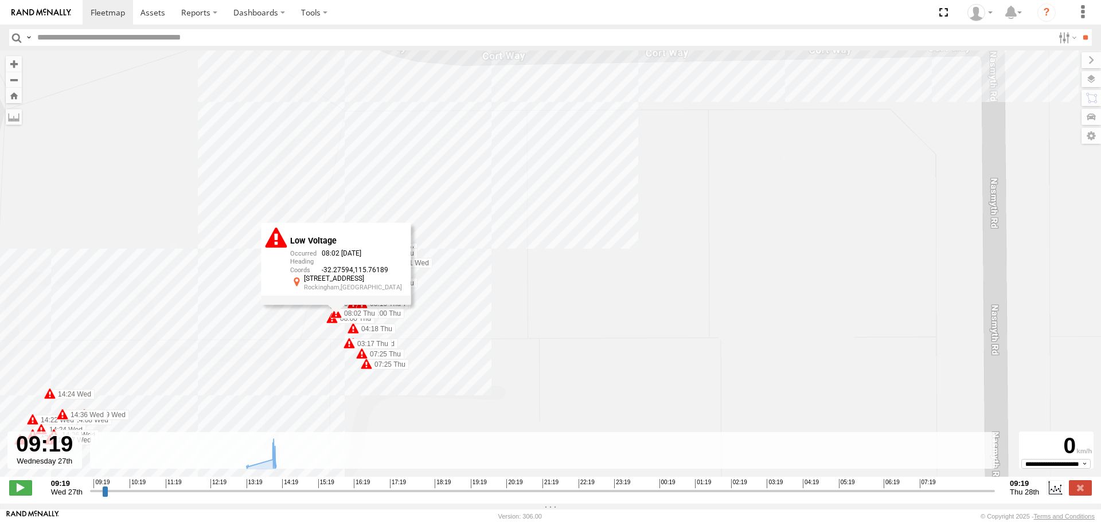
click at [397, 257] on div "Low Voltage 08:02 28/08/2025 -32.27594 115.76189 5 Cort Way Rockingham,WA" at bounding box center [336, 259] width 150 height 72
click at [404, 255] on label "06:22 Thu" at bounding box center [396, 253] width 42 height 10
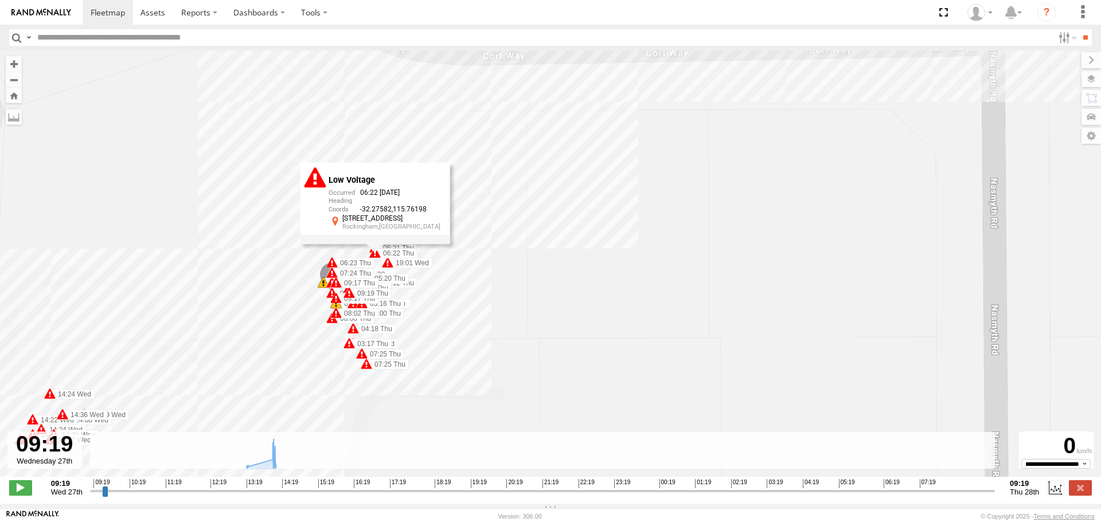
click at [397, 268] on label "19:01 Wed" at bounding box center [410, 263] width 45 height 10
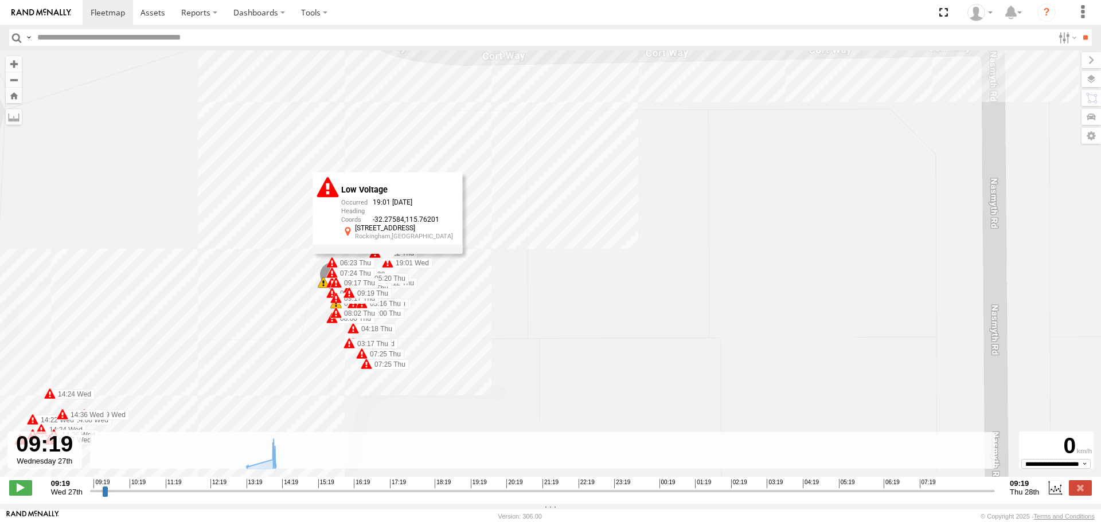
click at [348, 271] on label "07:24 Thu" at bounding box center [353, 273] width 42 height 10
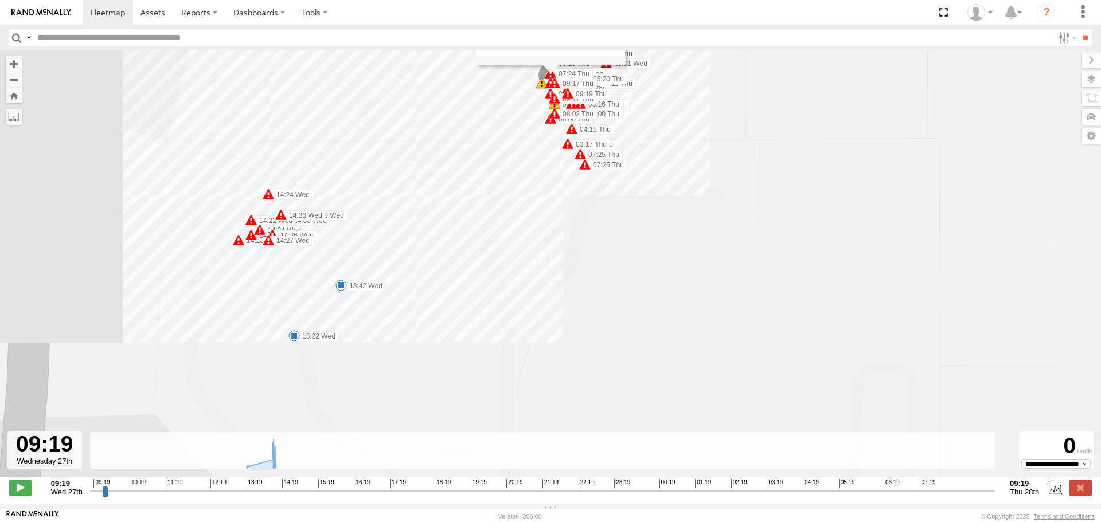
drag, startPoint x: 259, startPoint y: 403, endPoint x: 486, endPoint y: 190, distance: 311.5
click at [486, 190] on div "1IKW193 2001092 Corolla Hatch 13:22 Wed 13:42 Wed 14:08 Wed 09:19 Wed 09:20 Wed…" at bounding box center [550, 269] width 1101 height 439
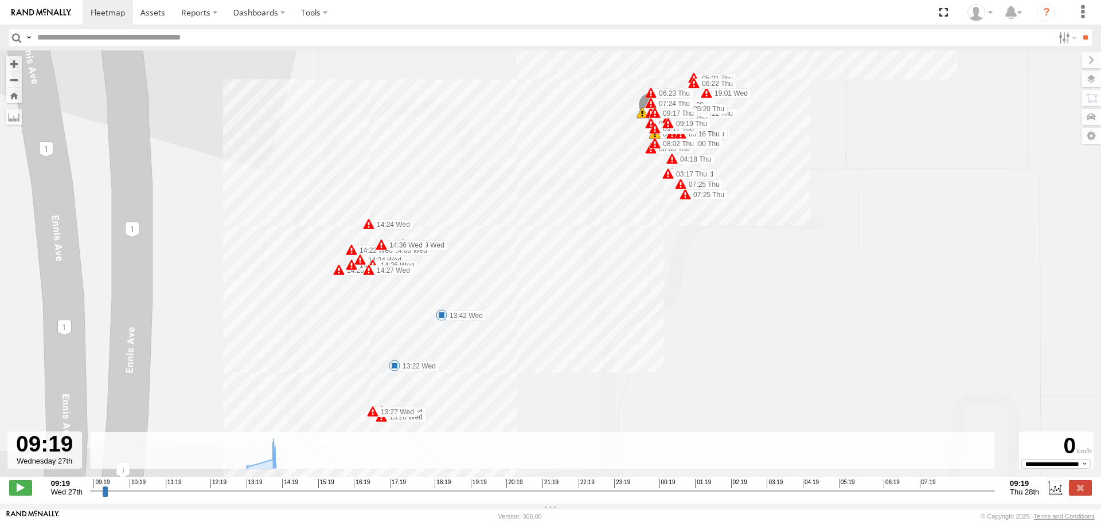
click at [341, 276] on span at bounding box center [338, 269] width 11 height 11
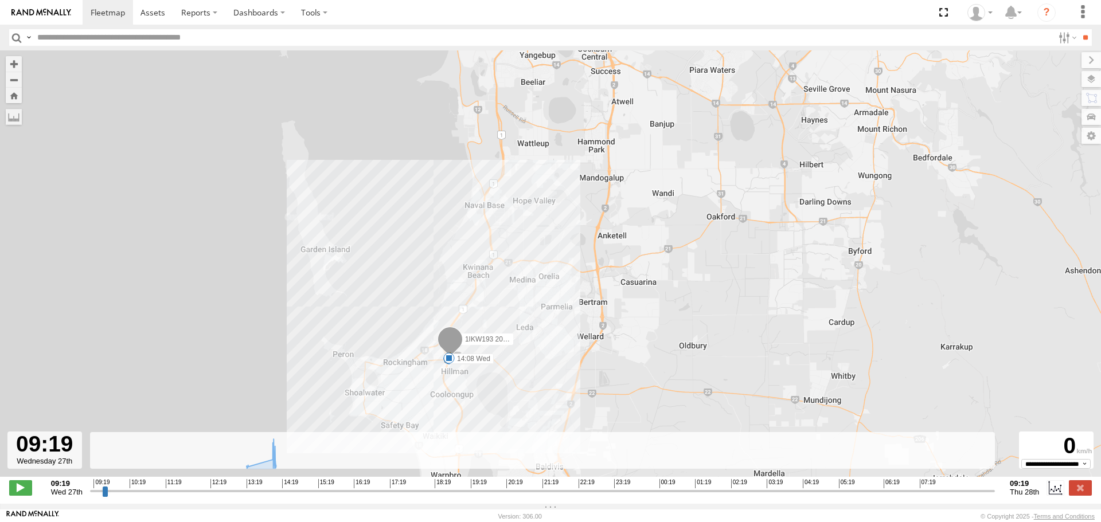
click at [17, 34] on input "button" at bounding box center [16, 37] width 15 height 17
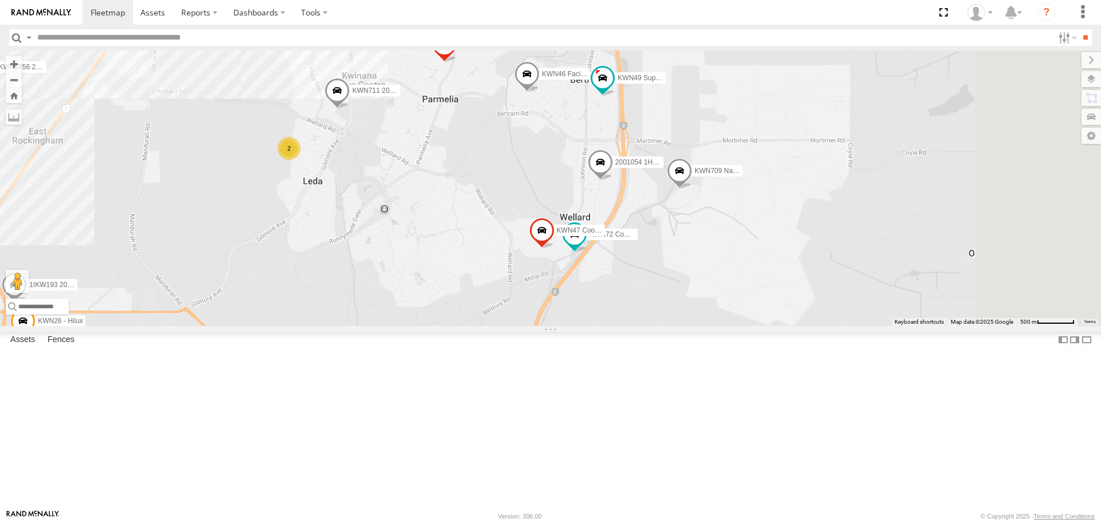
drag, startPoint x: 803, startPoint y: 221, endPoint x: 673, endPoint y: 371, distance: 198.8
click at [673, 326] on div "KWN5356 2001086 Camera Trailer Rangers 1HUO184 Manager Requatic 2001054 1HZI898…" at bounding box center [550, 187] width 1101 height 275
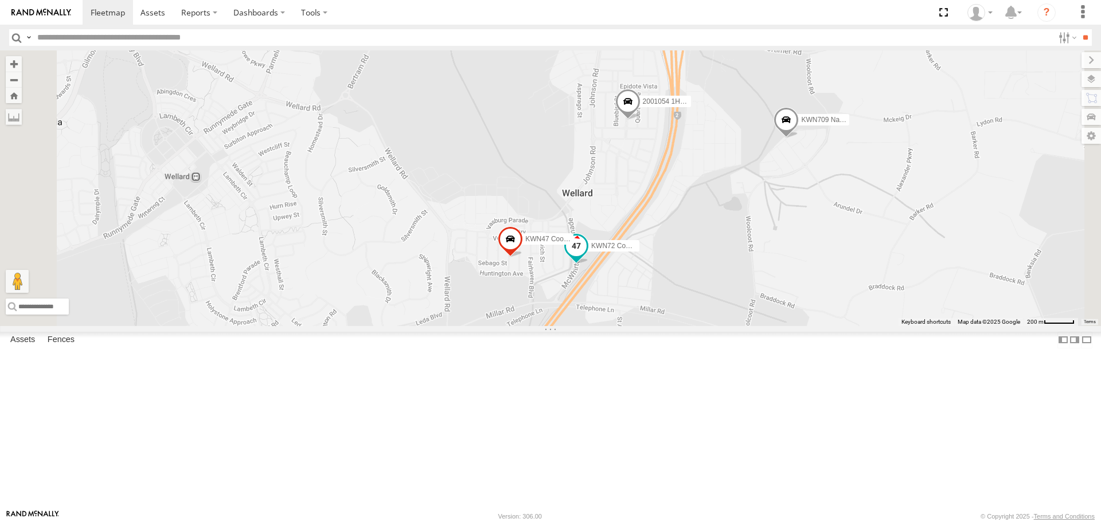
click at [586, 257] on span at bounding box center [576, 246] width 21 height 21
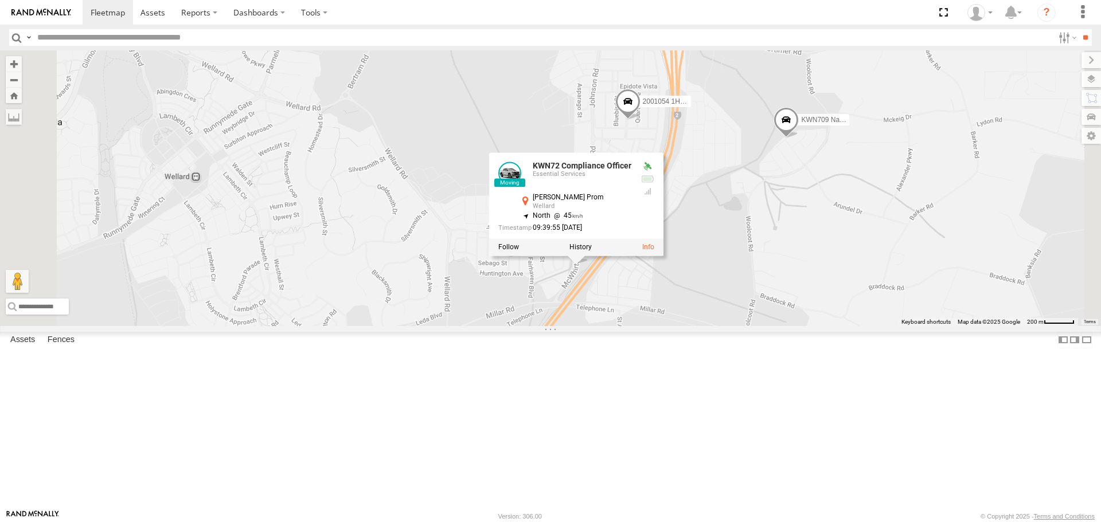
click at [737, 326] on div "KWN5356 2001086 Camera Trailer Rangers 1HUO184 Manager Requatic 2001054 1HZI898…" at bounding box center [550, 187] width 1101 height 275
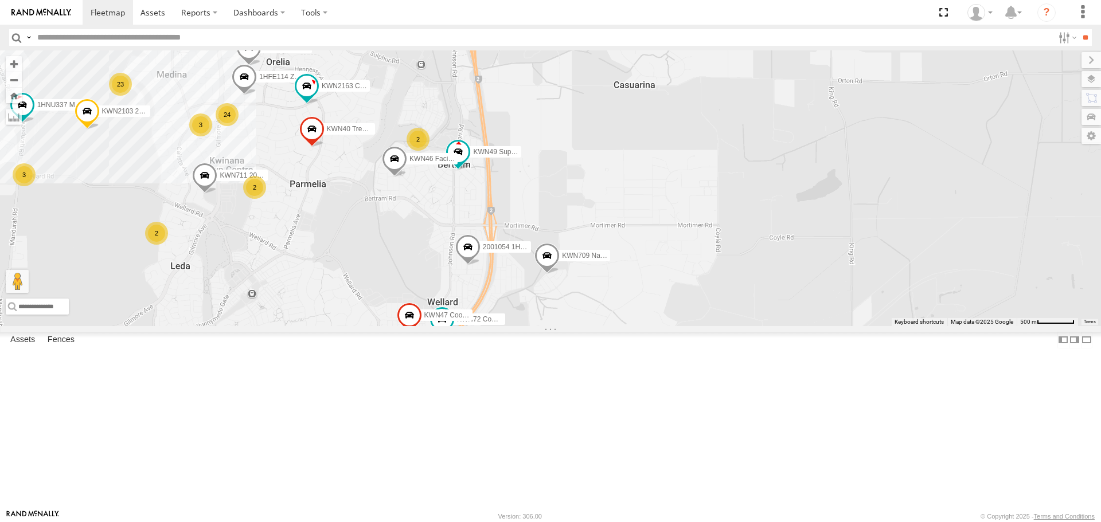
drag, startPoint x: 821, startPoint y: 398, endPoint x: 682, endPoint y: 448, distance: 147.6
click at [682, 326] on div "KWN5356 2001086 Camera Trailer Rangers 1HUO184 Manager Requatic 2001054 1HZI898…" at bounding box center [550, 187] width 1101 height 275
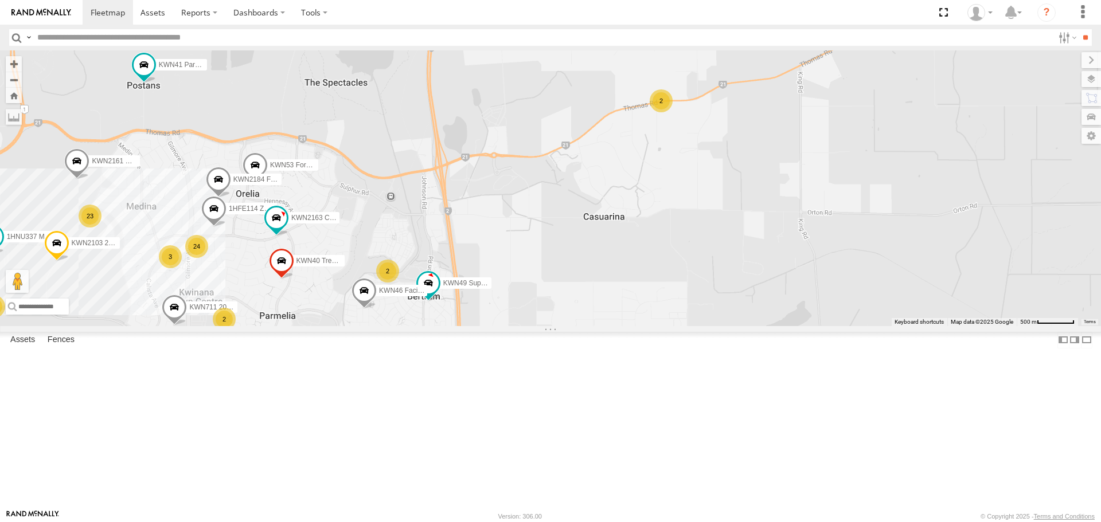
drag, startPoint x: 589, startPoint y: 429, endPoint x: 584, endPoint y: 447, distance: 19.1
click at [584, 326] on div "KWN5356 2001086 Camera Trailer Rangers 1HUO184 Manager Requatic 2001054 1HZI898…" at bounding box center [550, 187] width 1101 height 275
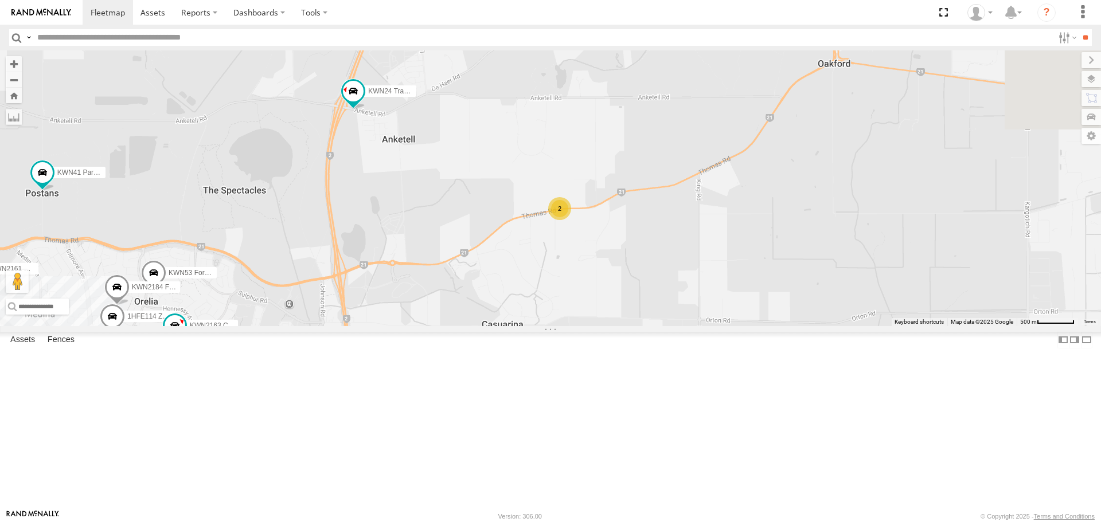
drag, startPoint x: 638, startPoint y: 147, endPoint x: 537, endPoint y: 249, distance: 143.9
click at [537, 249] on div "KWN5356 2001086 Camera Trailer Rangers 1HUO184 Manager Requatic 2001054 1HZI898…" at bounding box center [550, 187] width 1101 height 275
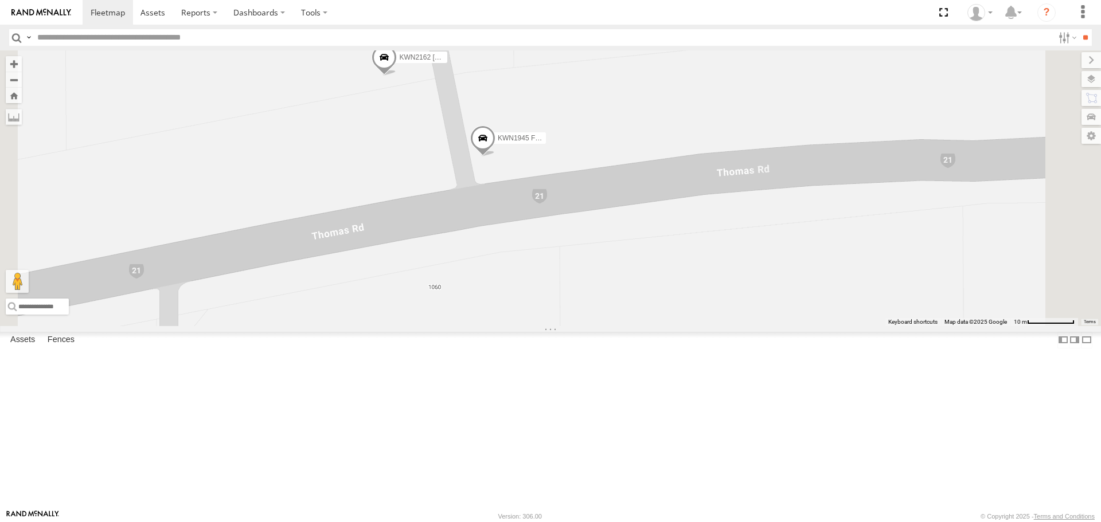
click at [397, 76] on span at bounding box center [383, 60] width 25 height 31
click at [495, 157] on span at bounding box center [482, 141] width 25 height 31
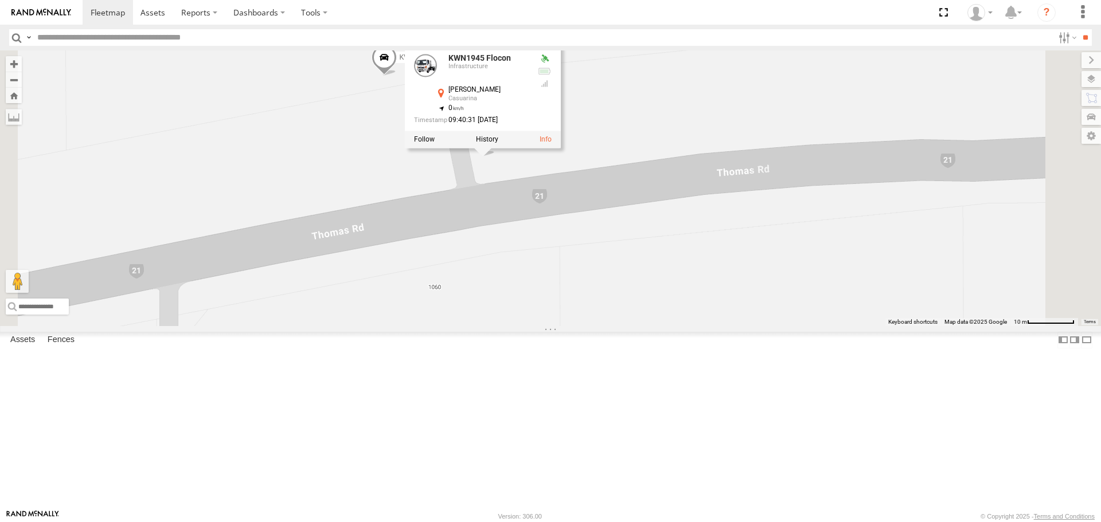
click at [0, 0] on span "Terrain" at bounding box center [0, 0] width 0 height 0
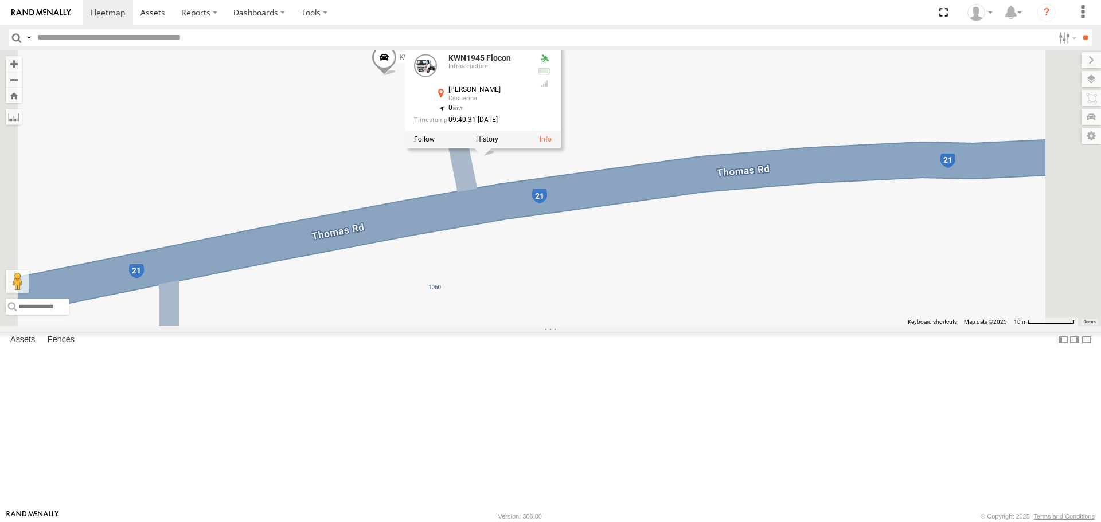
click at [0, 0] on span "Satellite" at bounding box center [0, 0] width 0 height 0
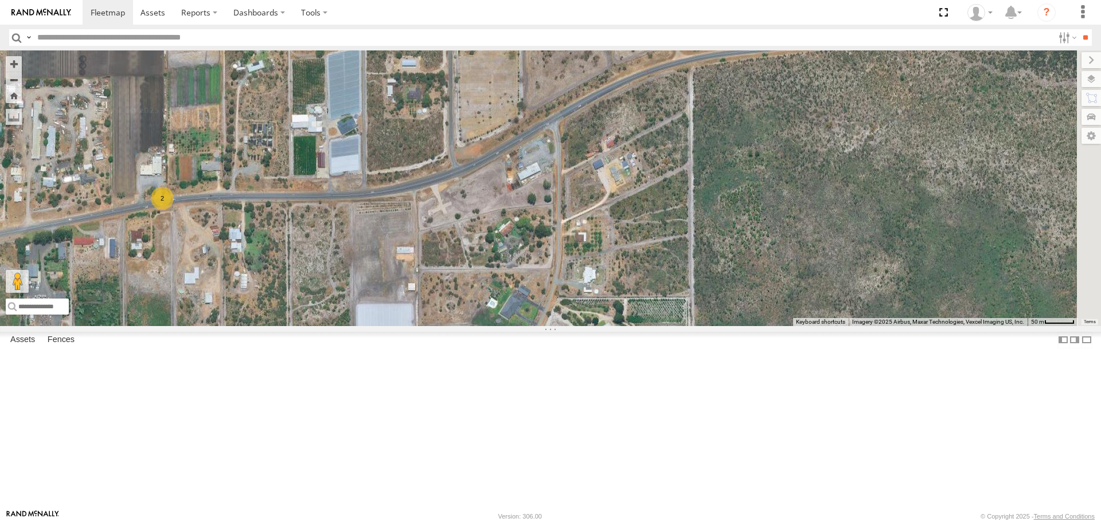
drag, startPoint x: 714, startPoint y: 390, endPoint x: 361, endPoint y: 353, distance: 354.5
click at [361, 326] on div "KWN5356 2001086 Camera Trailer Rangers 1HUO184 Manager Requatic 2001054 1HZI898…" at bounding box center [550, 187] width 1101 height 275
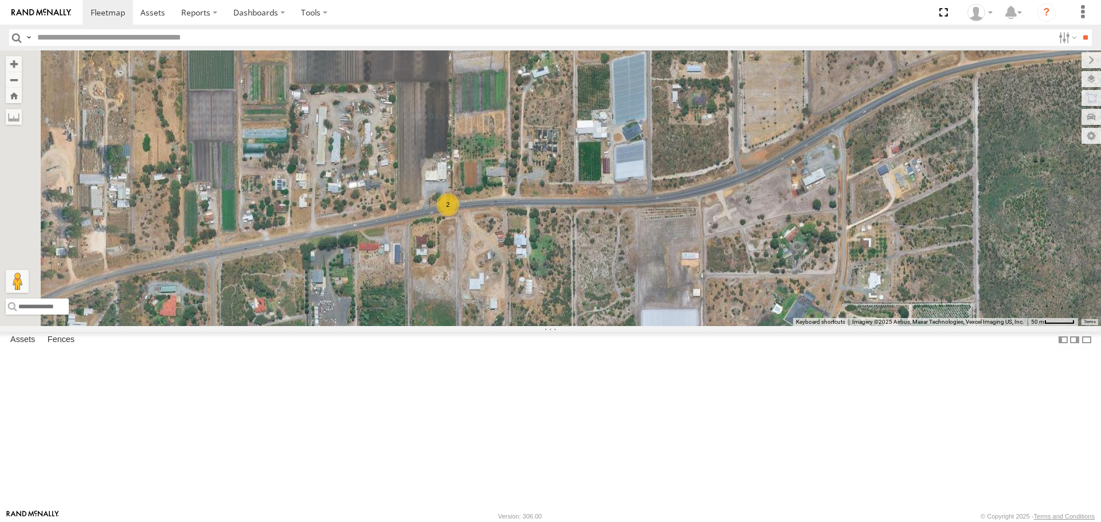
drag, startPoint x: 361, startPoint y: 353, endPoint x: 649, endPoint y: 359, distance: 287.8
click at [649, 326] on div "KWN5356 2001086 Camera Trailer Rangers 1HUO184 Manager Requatic 2001054 1HZI898…" at bounding box center [550, 187] width 1101 height 275
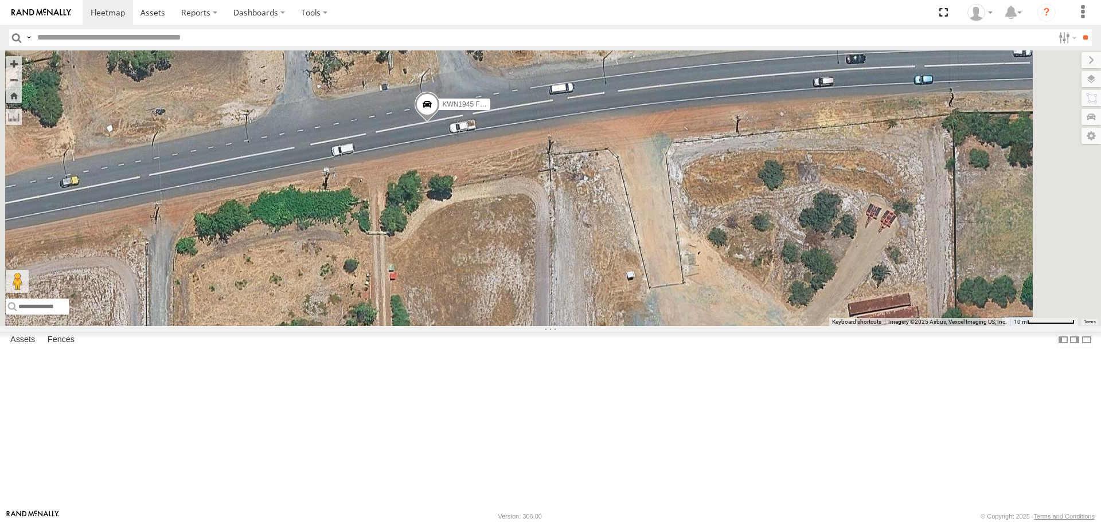
click at [440, 123] on span at bounding box center [426, 107] width 25 height 31
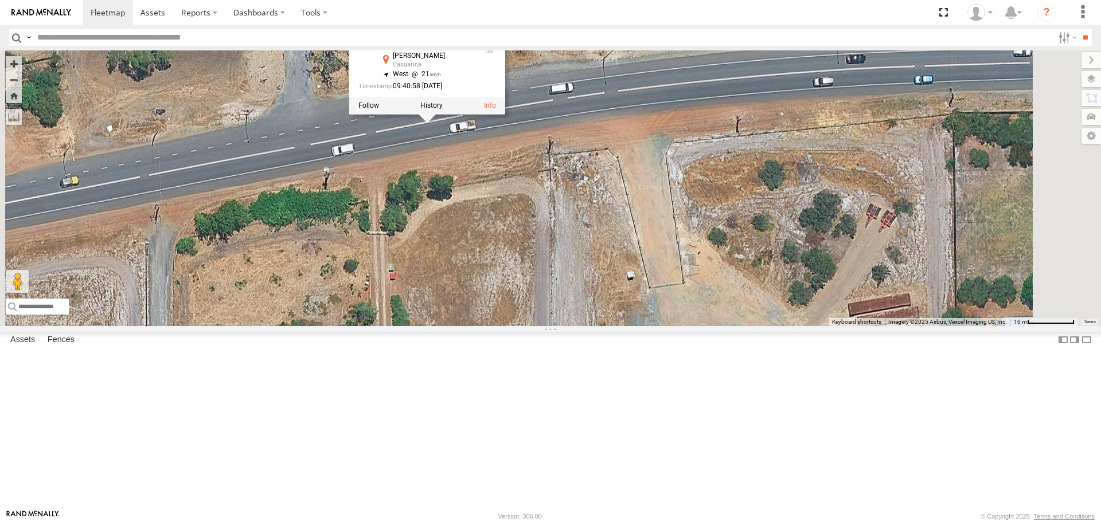
click at [596, 298] on div "KWN5356 2001086 Camera Trailer Rangers 1HUO184 Manager Requatic 2001054 1HZI898…" at bounding box center [550, 187] width 1101 height 275
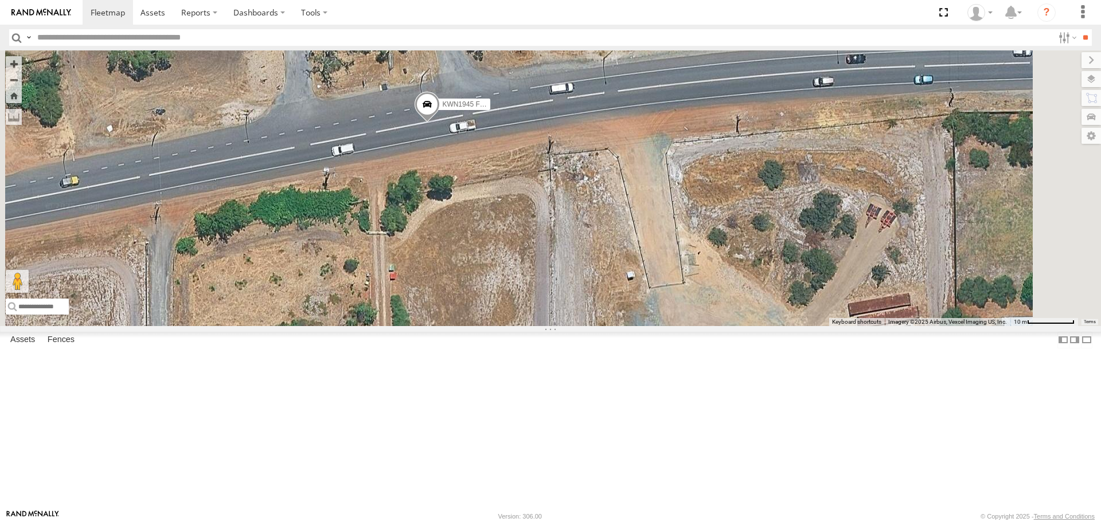
click at [13, 36] on input "button" at bounding box center [16, 37] width 15 height 17
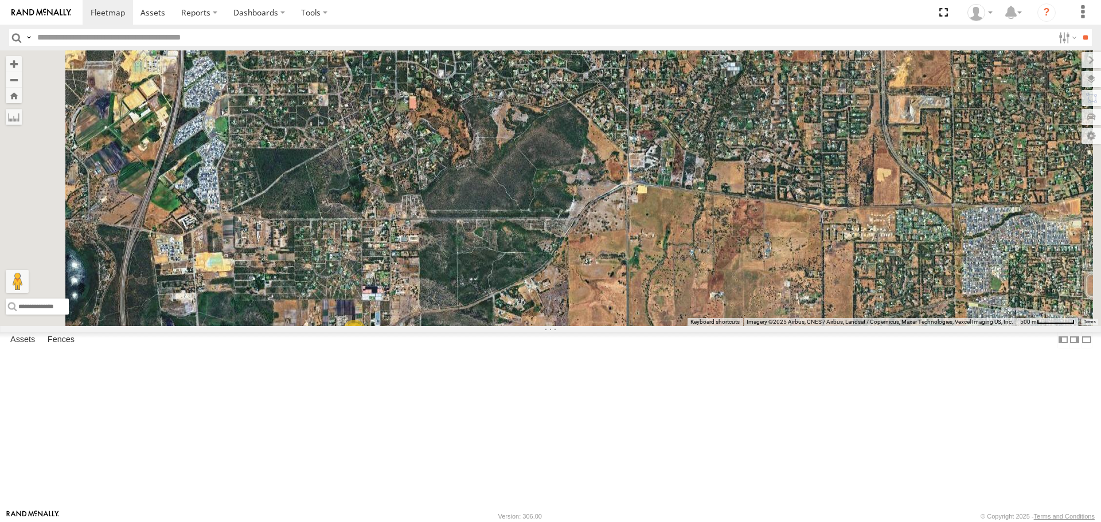
drag, startPoint x: 472, startPoint y: 223, endPoint x: 535, endPoint y: 363, distance: 154.0
click at [535, 326] on div "2" at bounding box center [550, 187] width 1101 height 275
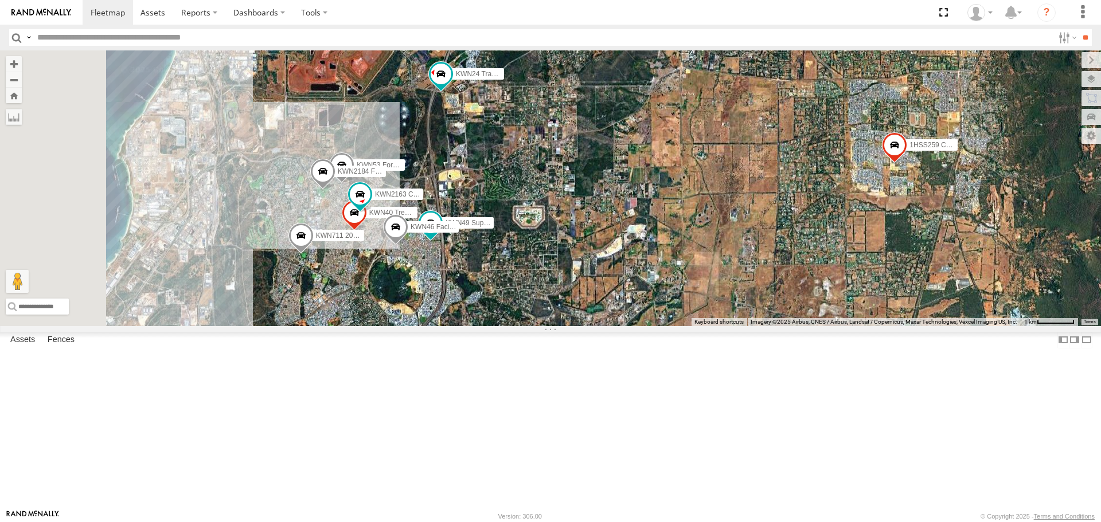
drag, startPoint x: 578, startPoint y: 369, endPoint x: 648, endPoint y: 13, distance: 362.8
click at [648, 13] on body at bounding box center [550, 261] width 1101 height 522
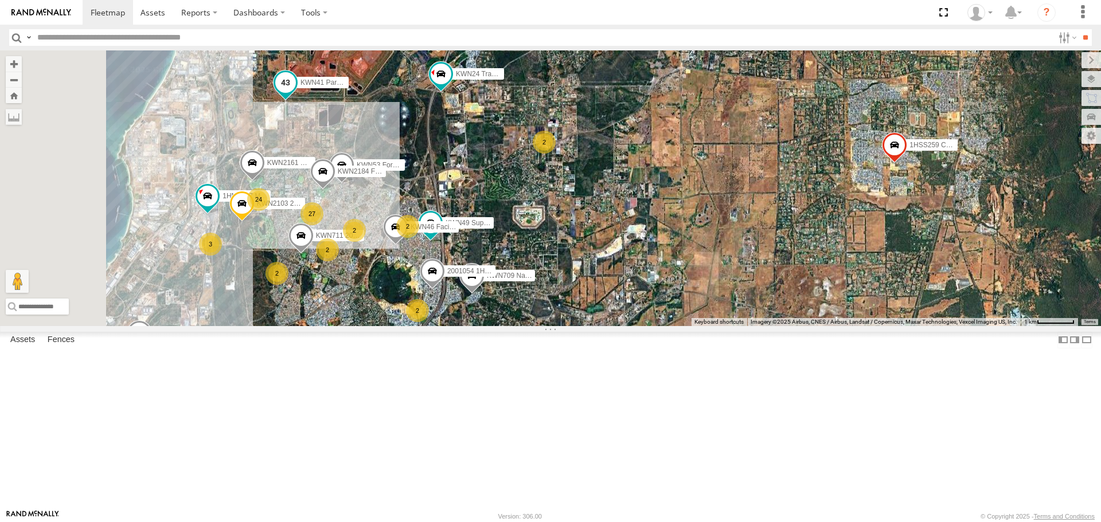
click at [298, 101] on div "KWN41 Parks Super" at bounding box center [285, 85] width 25 height 31
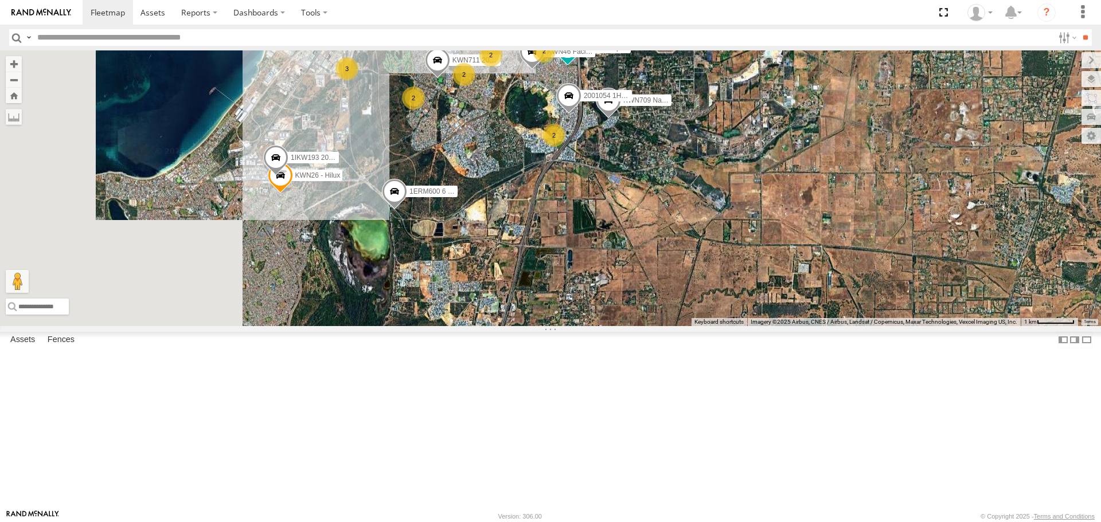
drag, startPoint x: 517, startPoint y: 419, endPoint x: 646, endPoint y: 253, distance: 210.0
click at [646, 253] on div "KWN24 Tractor KWN49 Super.Retic 1HSS259 Coor.Enviro Plan & Develop KWN711 20010…" at bounding box center [550, 187] width 1101 height 275
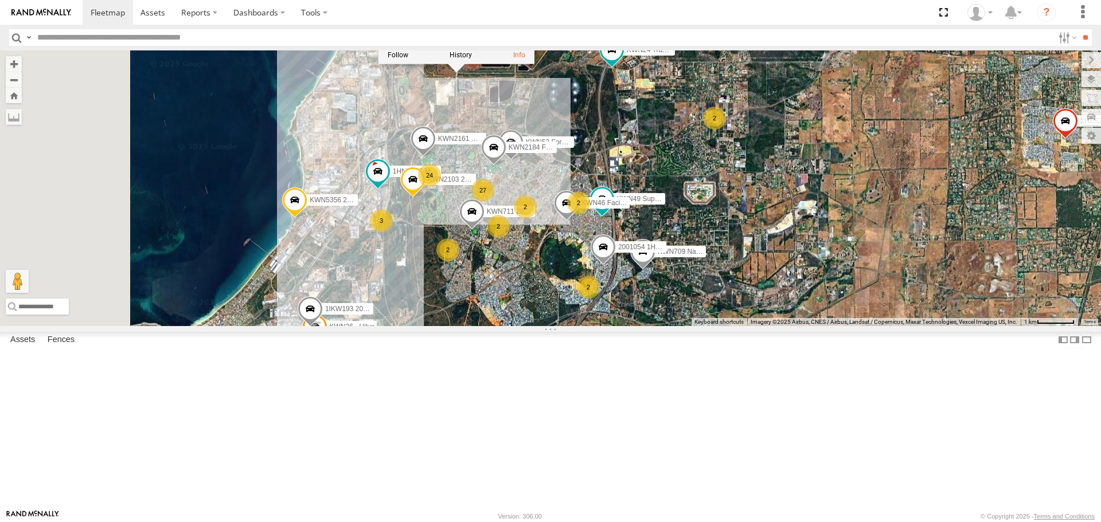
drag, startPoint x: 506, startPoint y: 211, endPoint x: 542, endPoint y: 366, distance: 159.4
click at [542, 326] on div "KWN24 Tractor KWN49 Super.Retic 1HSS259 Coor.Enviro Plan & Develop KWN711 20010…" at bounding box center [550, 187] width 1101 height 275
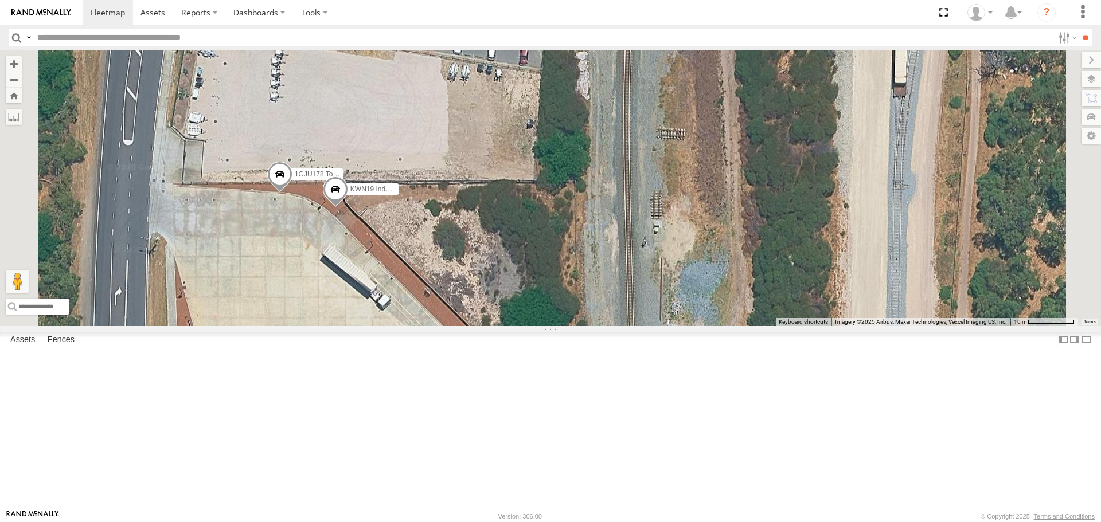
click at [348, 208] on span at bounding box center [335, 192] width 25 height 31
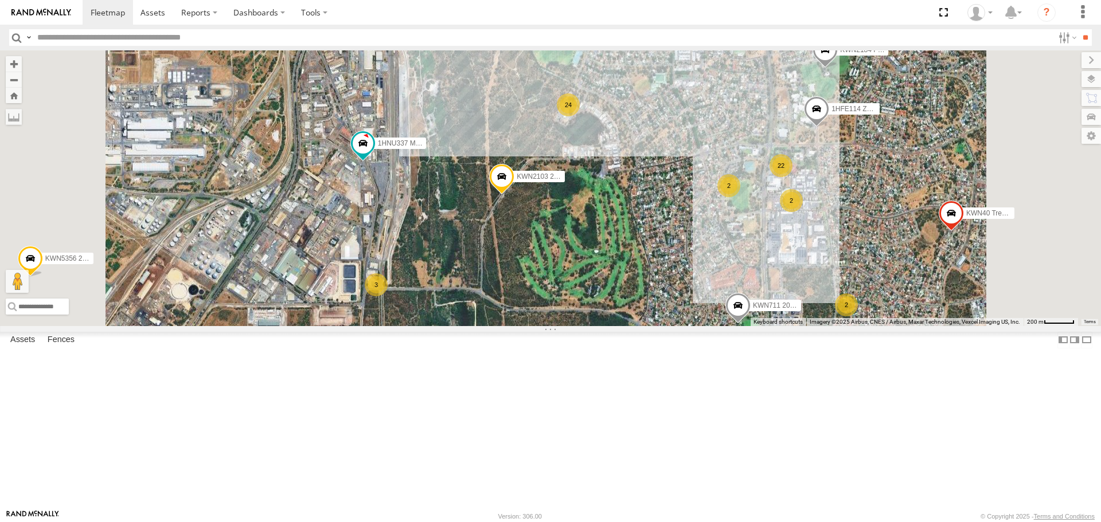
scroll to position [0, 0]
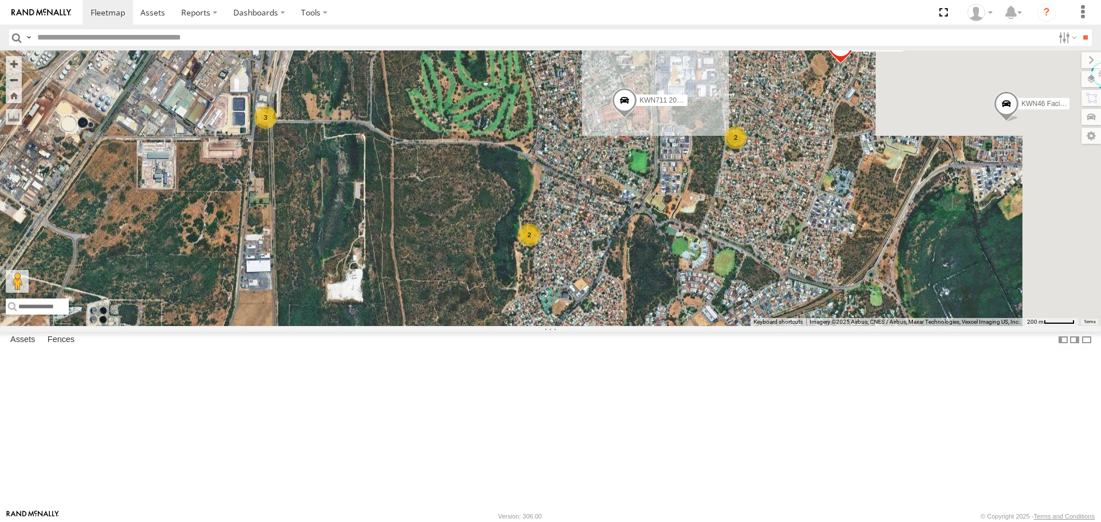
drag, startPoint x: 764, startPoint y: 444, endPoint x: 651, endPoint y: 272, distance: 205.6
click at [651, 272] on div "KWN24 Tractor KWN49 Super.Retic 1HSS259 Coor.Enviro Plan & Develop KWN711 20010…" at bounding box center [550, 187] width 1101 height 275
